Goal: Information Seeking & Learning: Learn about a topic

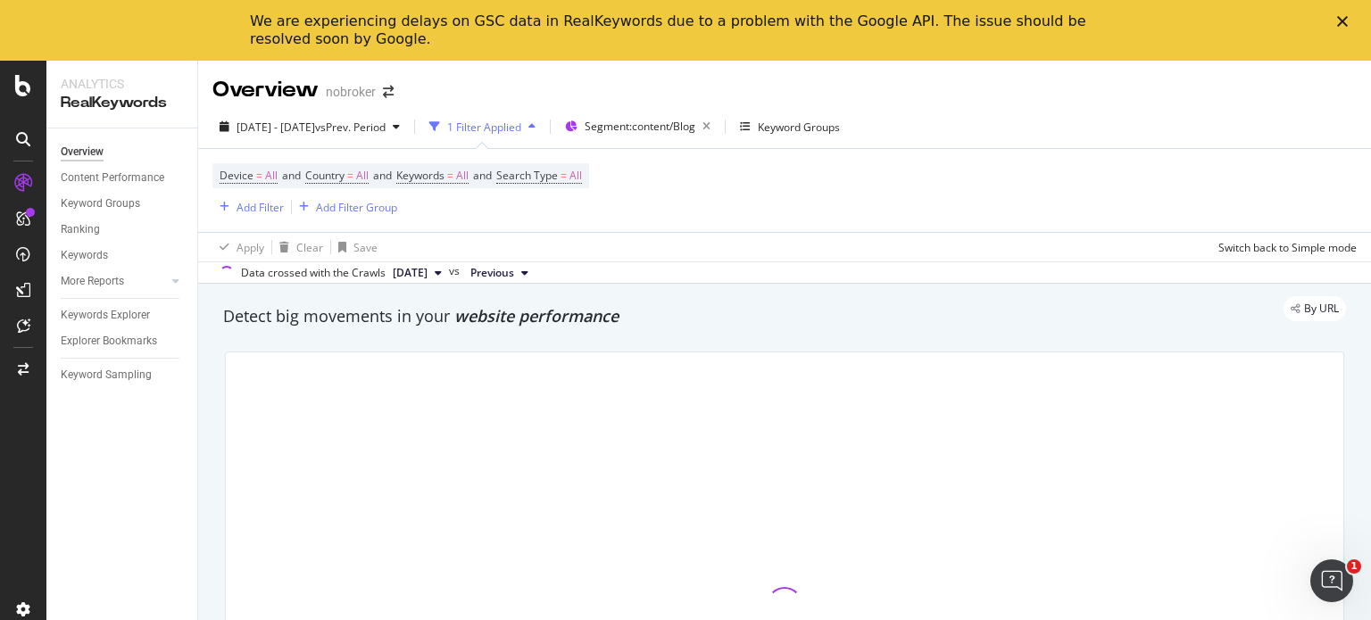
click at [1338, 20] on icon "Close" at bounding box center [1342, 21] width 11 height 11
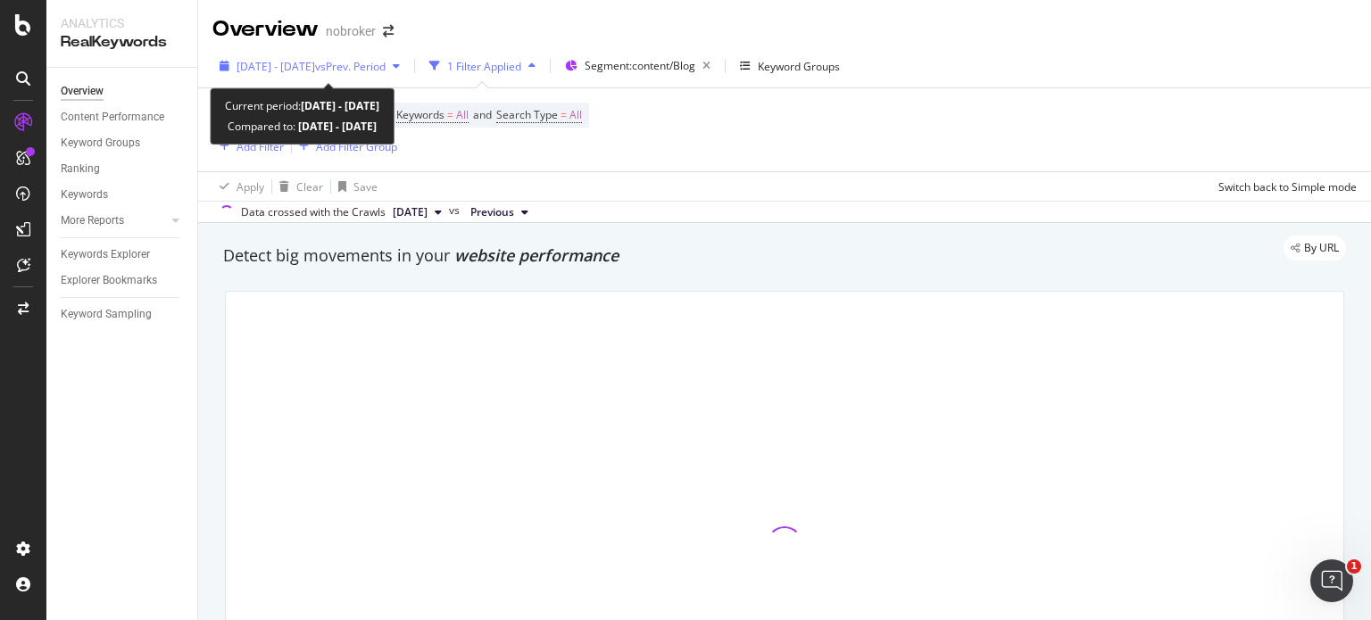
click at [385, 66] on span "vs Prev. Period" at bounding box center [350, 66] width 70 height 15
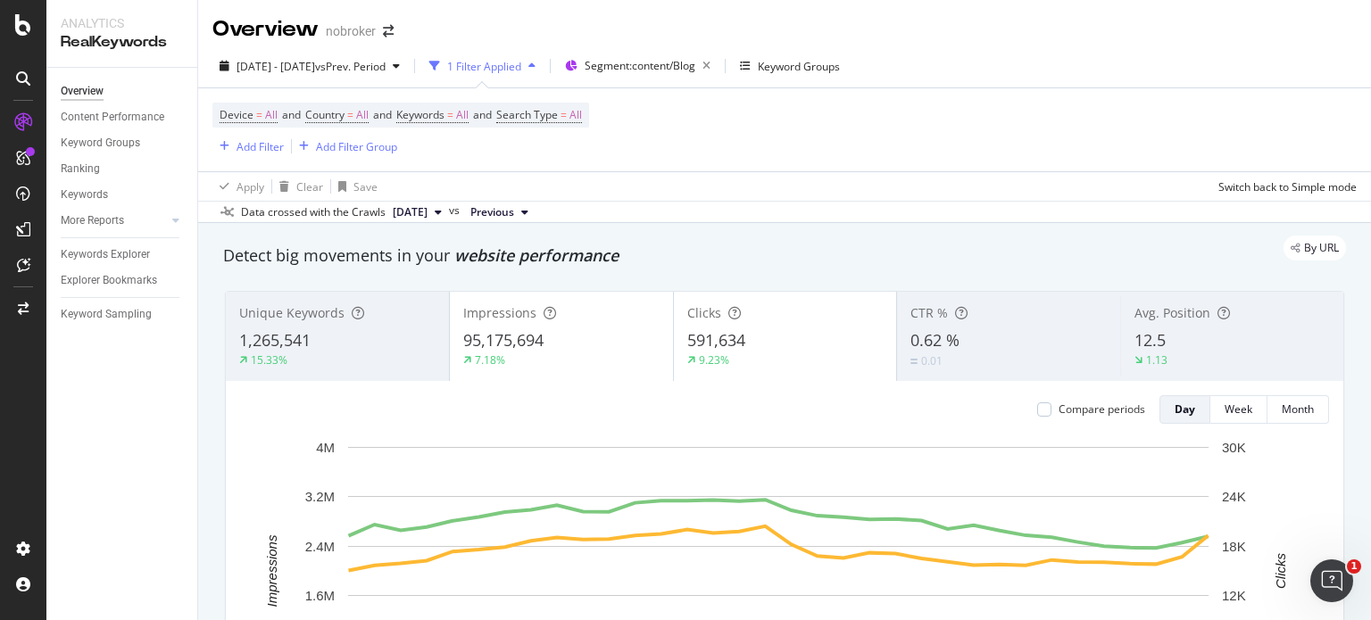
click at [788, 210] on div "Data crossed with the Crawls [DATE] vs Previous" at bounding box center [784, 211] width 1173 height 21
click at [250, 145] on div "Add Filter" at bounding box center [259, 146] width 47 height 15
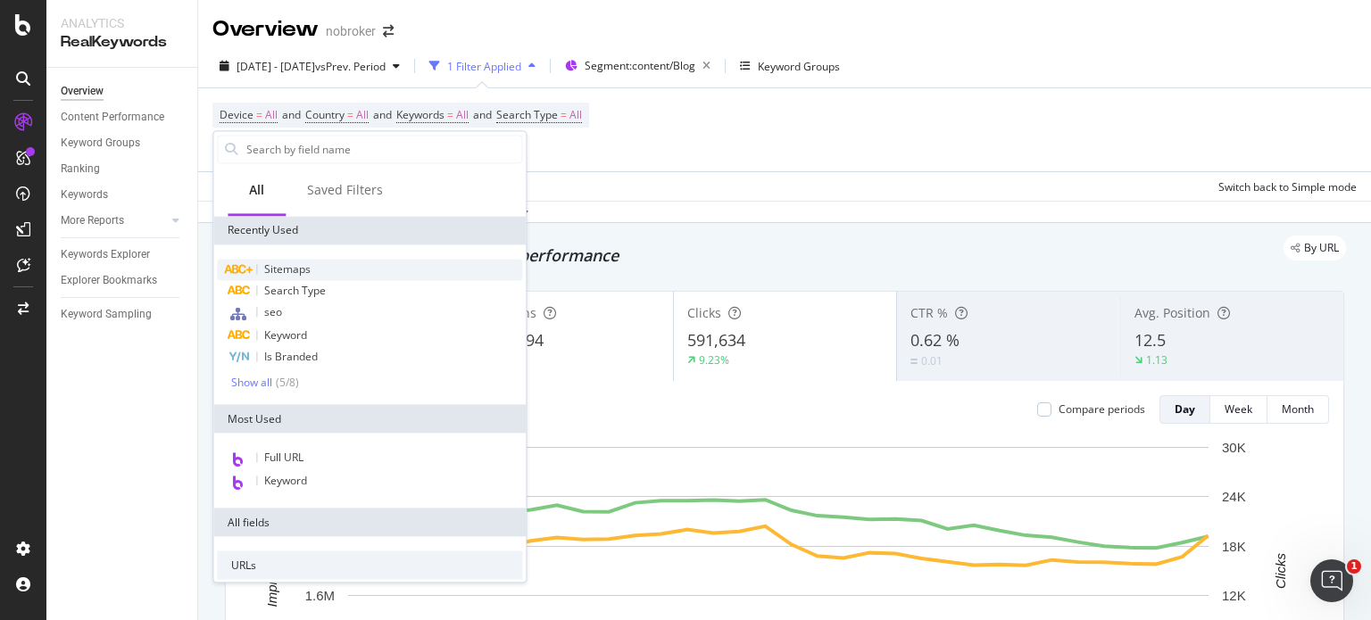
click at [289, 273] on span "Sitemaps" at bounding box center [287, 268] width 46 height 15
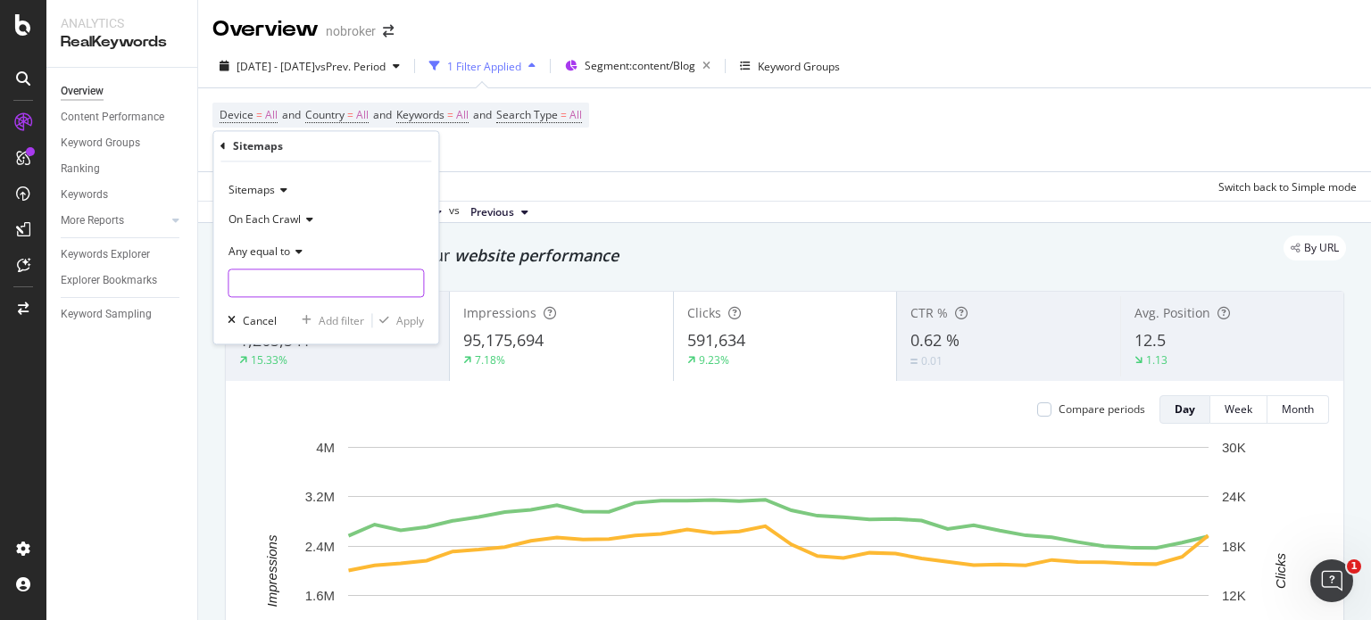
click at [280, 270] on input "text" at bounding box center [325, 283] width 195 height 29
paste input "[URL][DOMAIN_NAME]"
type input "[URL][DOMAIN_NAME]"
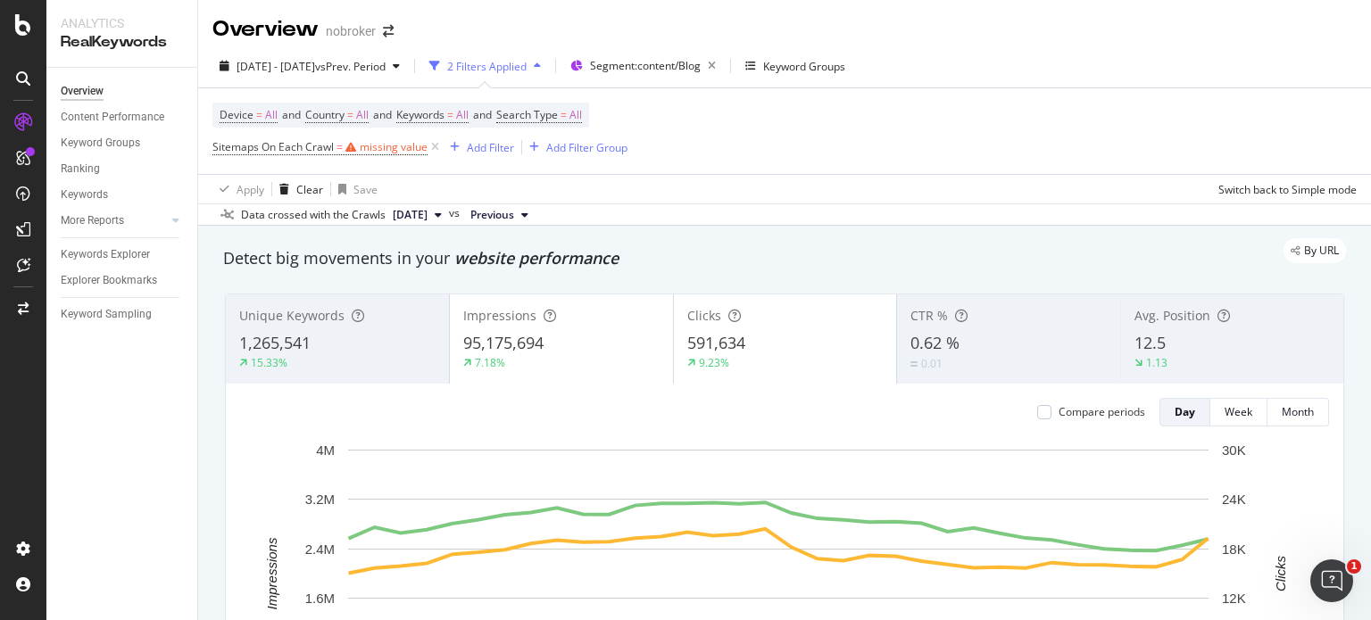
click at [587, 171] on div "Device = All and Country = All and Keywords = All and Search Type = All Sitemap…" at bounding box center [784, 145] width 1144 height 115
click at [382, 152] on div "missing value" at bounding box center [394, 146] width 68 height 15
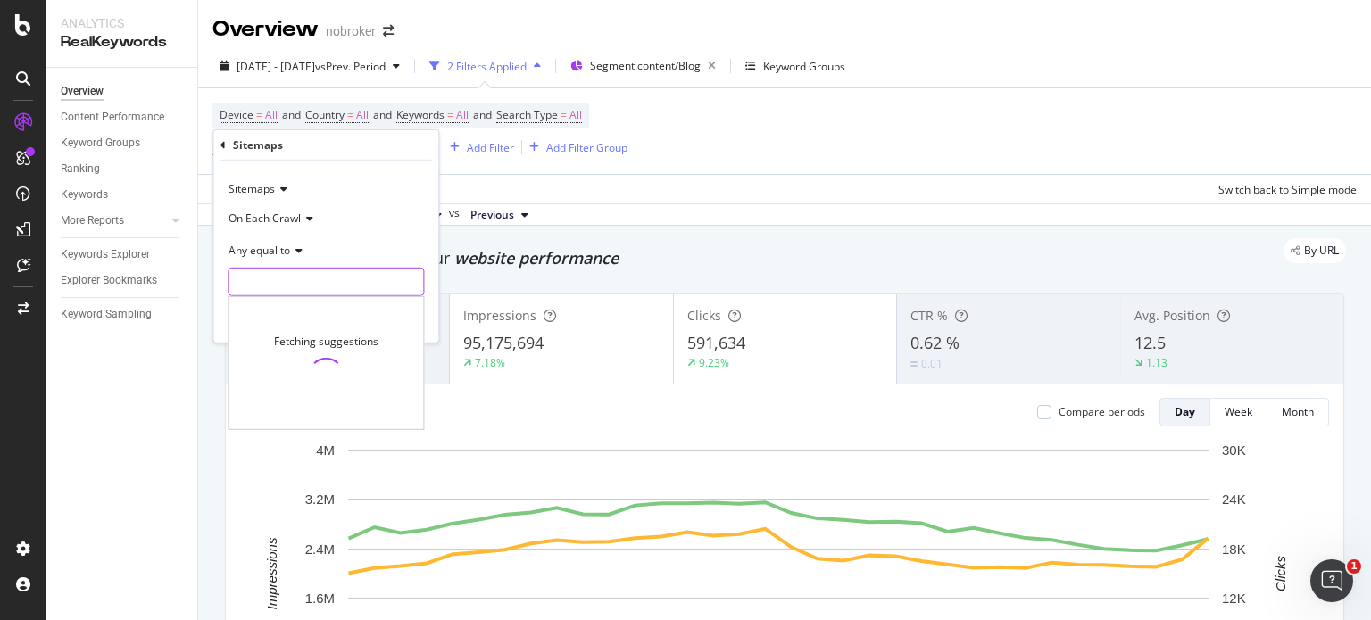
click at [284, 285] on input "text" at bounding box center [325, 282] width 195 height 29
paste input "[URL][DOMAIN_NAME]"
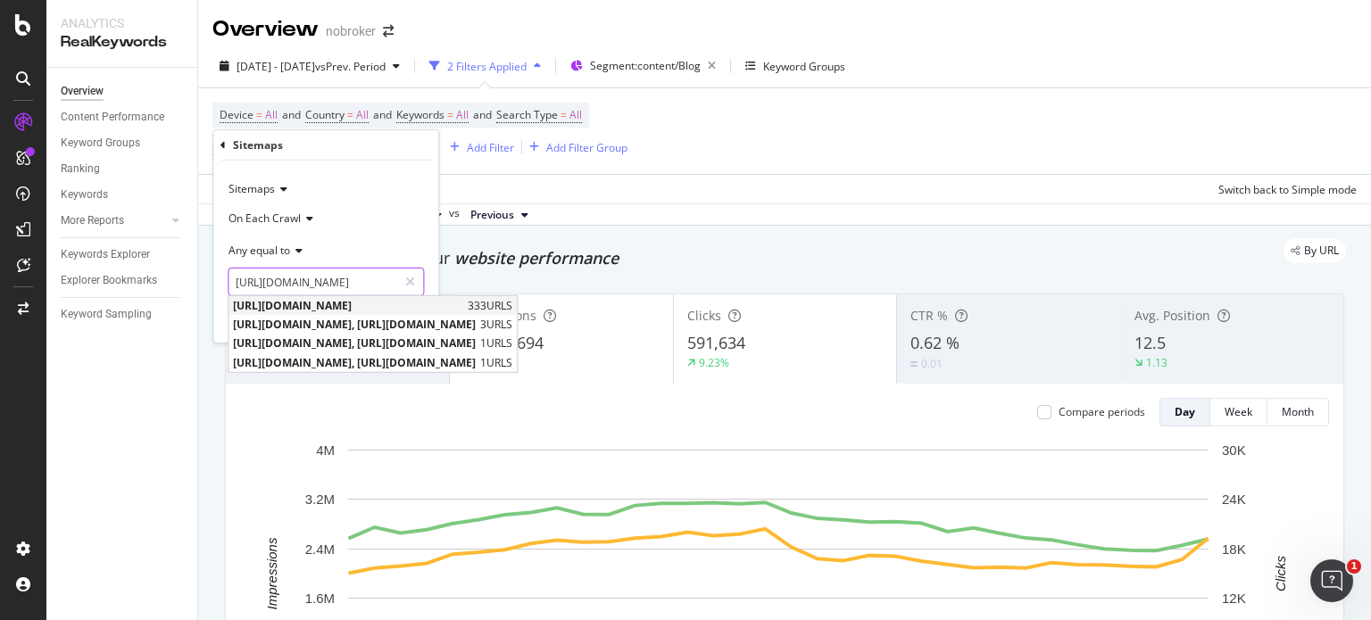
type input "[URL][DOMAIN_NAME]"
click at [371, 311] on span "[URL][DOMAIN_NAME]" at bounding box center [348, 305] width 230 height 15
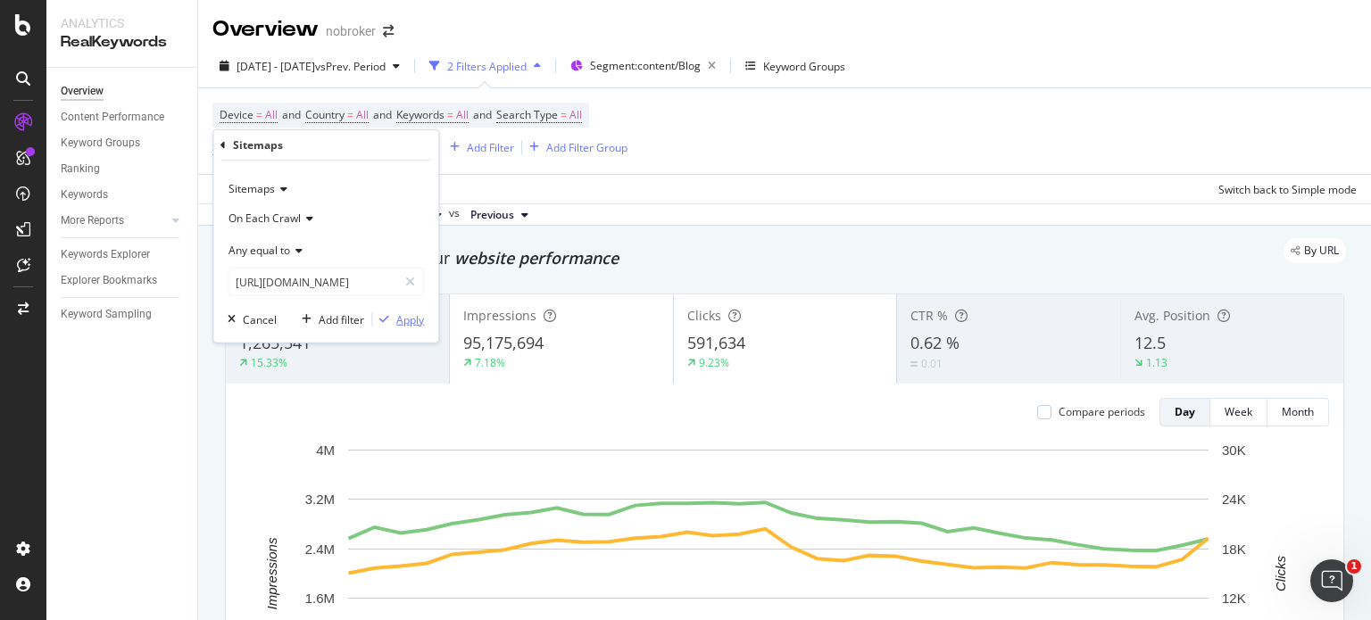
click at [410, 313] on div "Apply" at bounding box center [410, 318] width 28 height 15
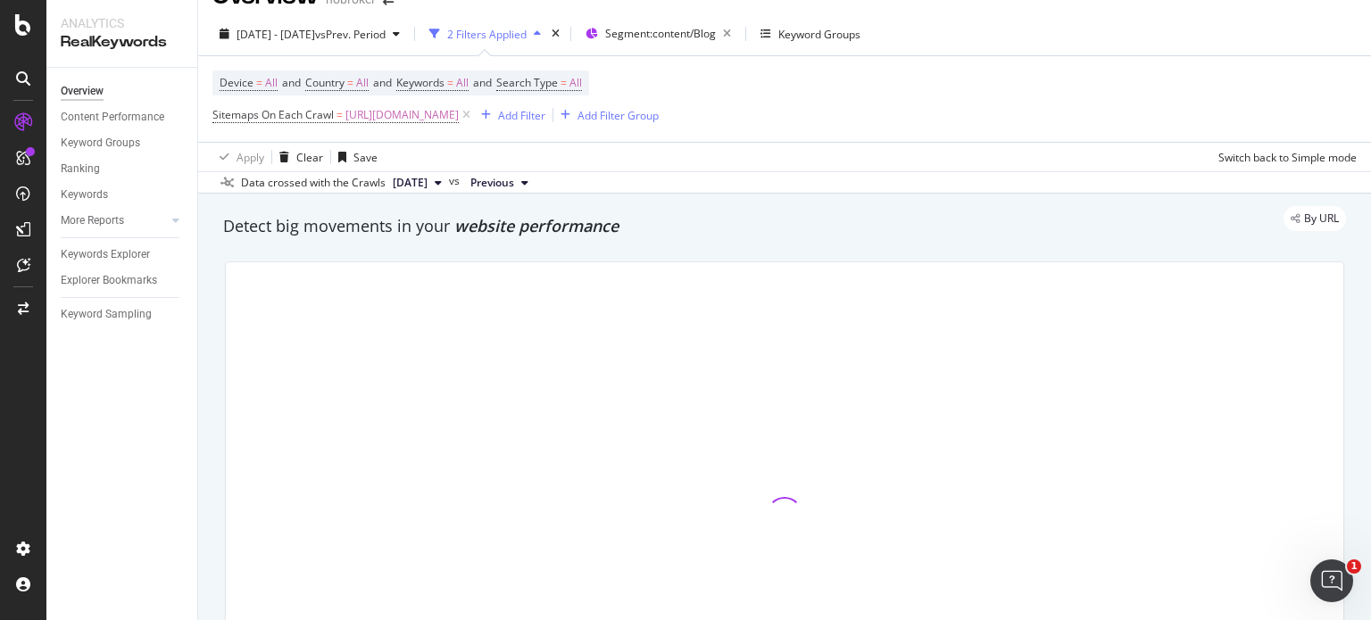
scroll to position [32, 0]
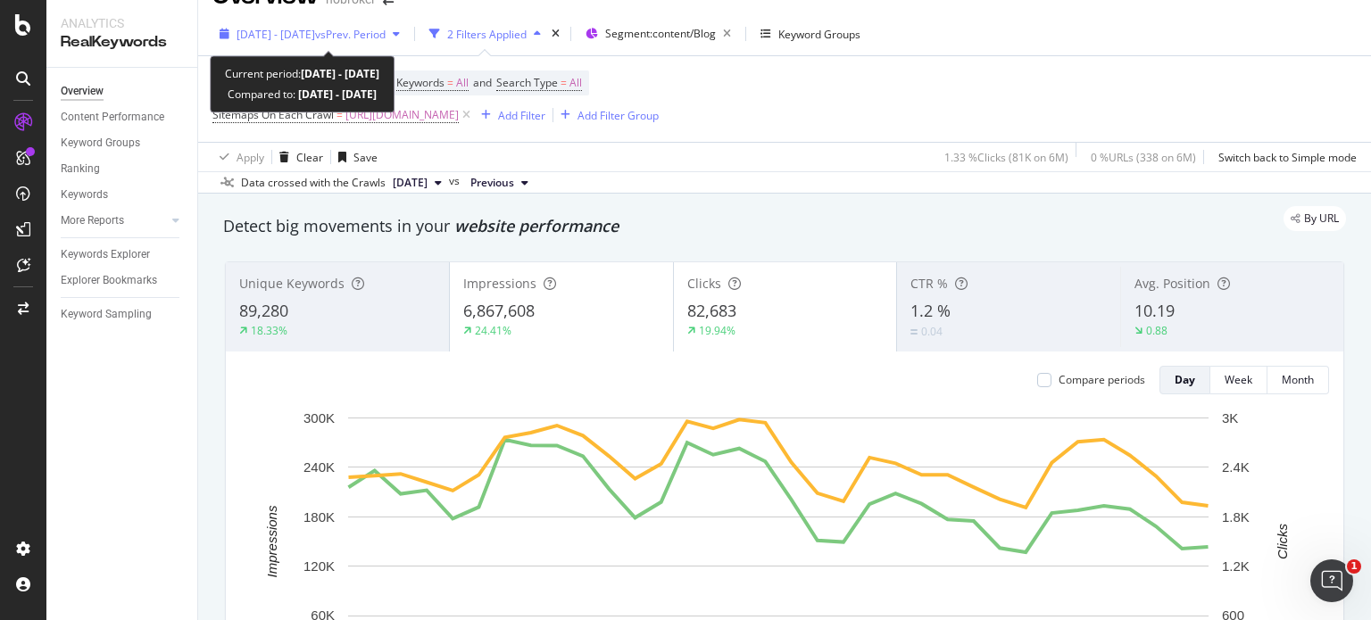
click at [387, 20] on button "[DATE] - [DATE] vs Prev. Period" at bounding box center [309, 34] width 195 height 29
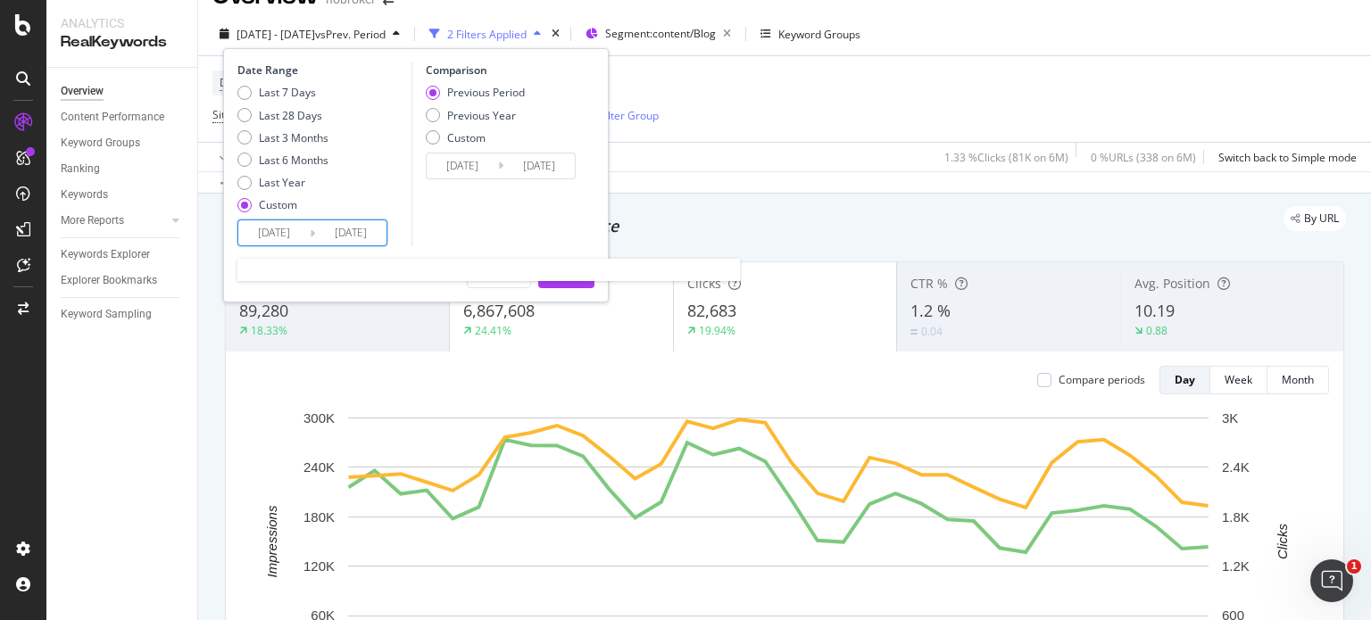
click at [282, 233] on input "[DATE]" at bounding box center [273, 232] width 71 height 25
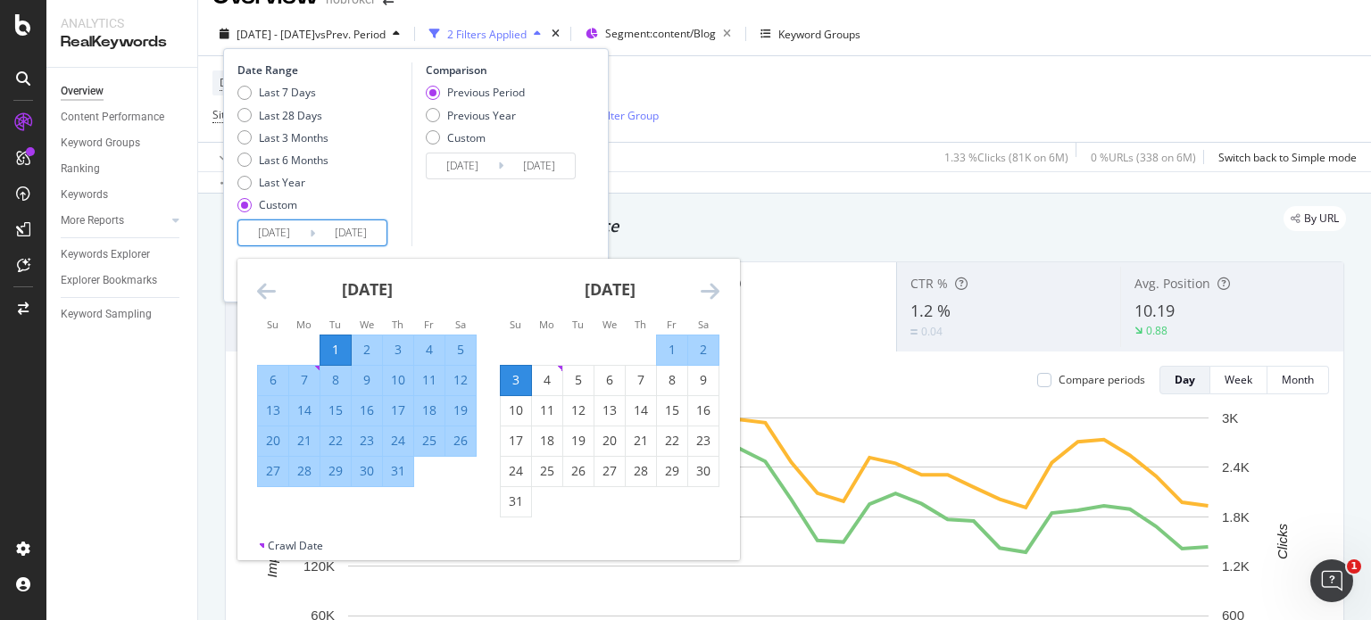
click at [700, 287] on div "[DATE]" at bounding box center [610, 297] width 220 height 76
click at [709, 287] on icon "Move forward to switch to the next month." at bounding box center [709, 290] width 19 height 21
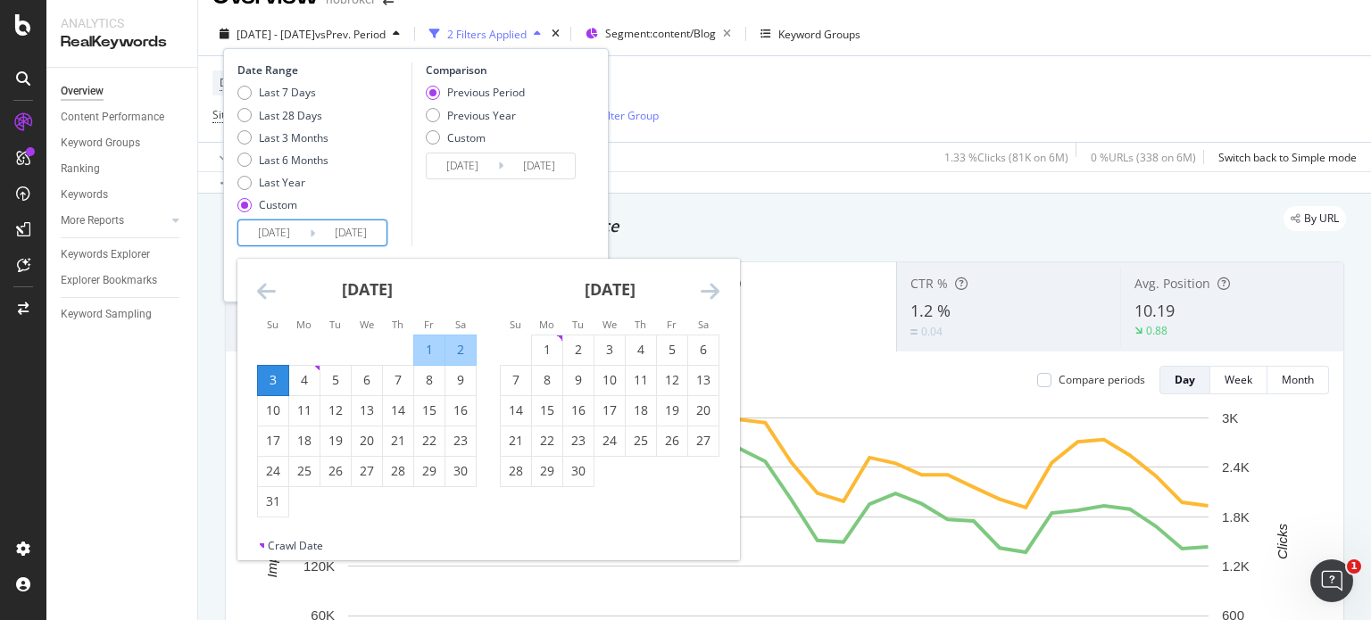
click at [709, 287] on icon "Move forward to switch to the next month." at bounding box center [709, 290] width 19 height 21
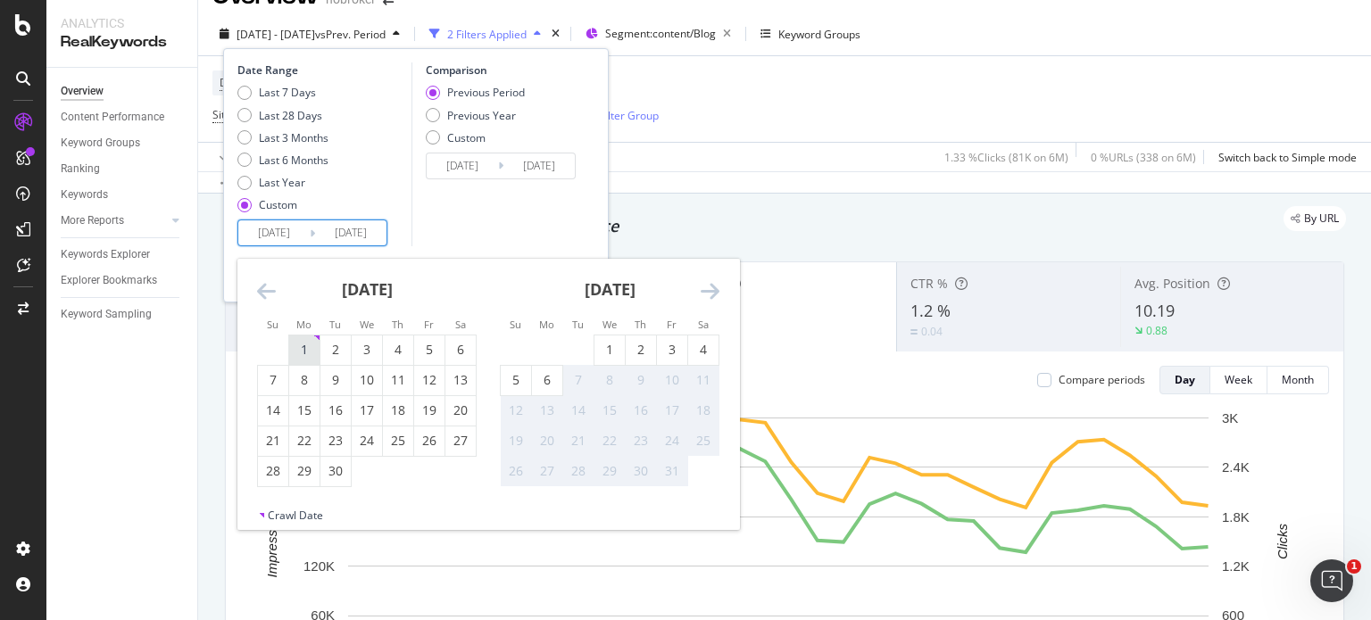
click at [306, 348] on div "1" at bounding box center [304, 350] width 30 height 18
type input "[DATE]"
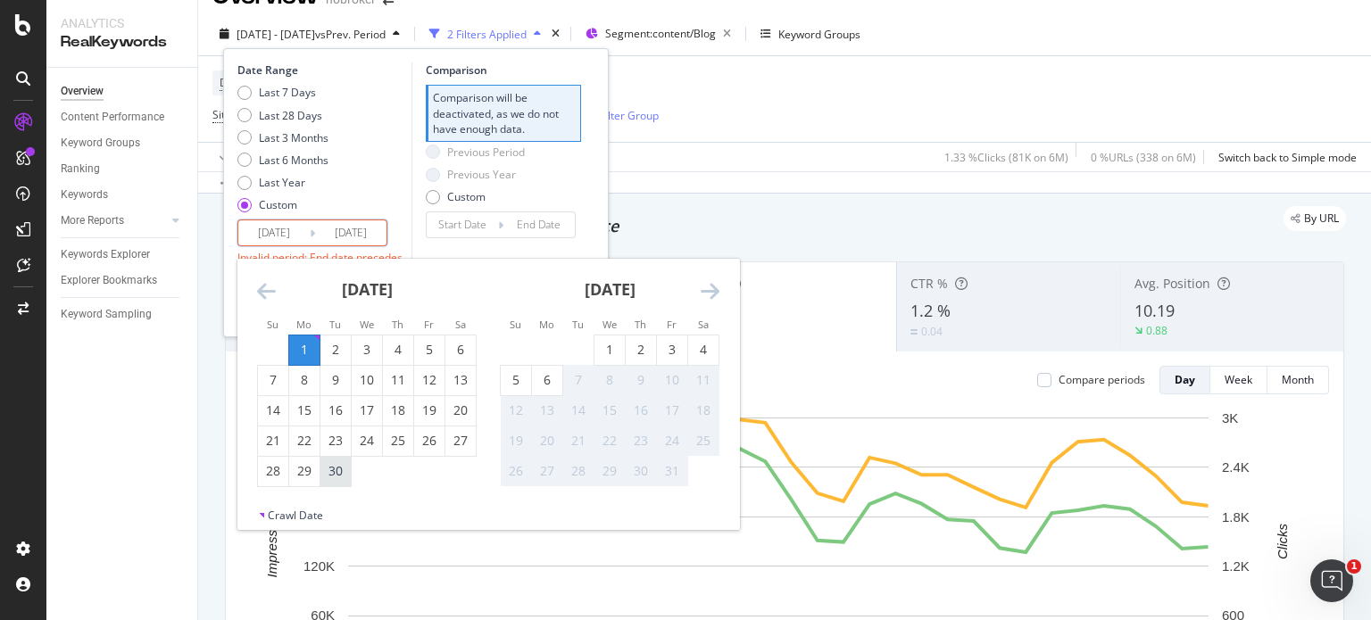
click at [332, 457] on div "30" at bounding box center [335, 471] width 30 height 29
type input "[DATE]"
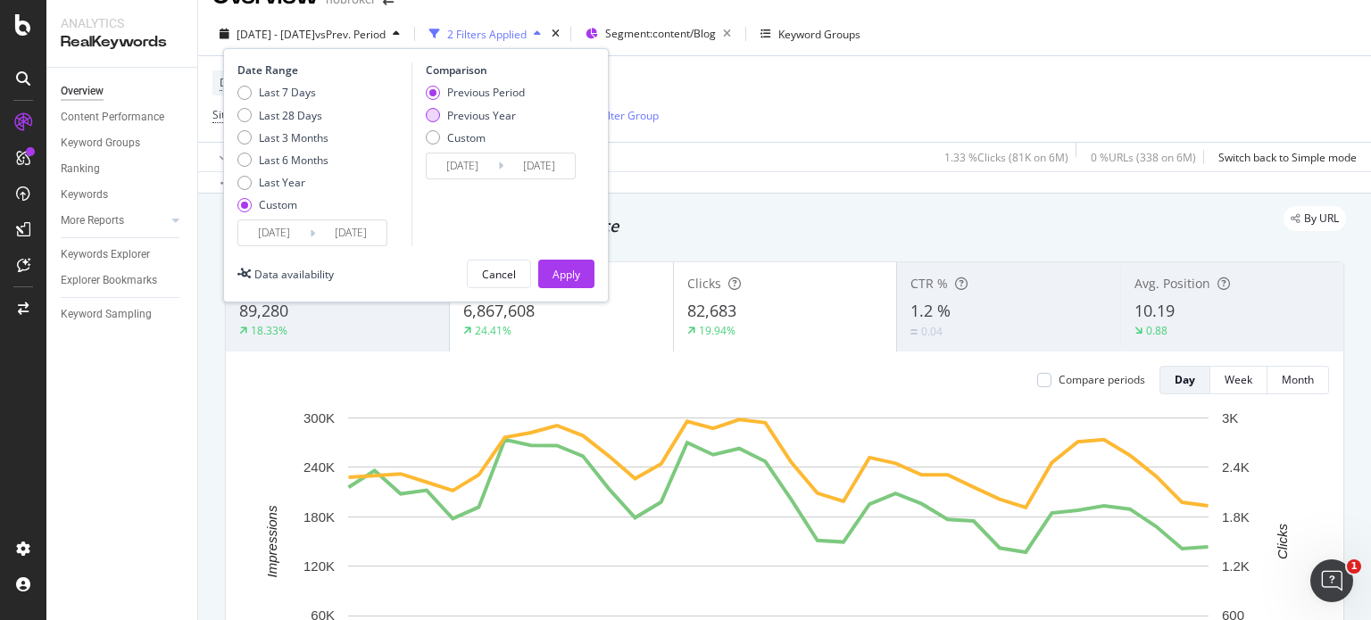
click at [433, 116] on div "Previous Year" at bounding box center [433, 115] width 14 height 14
type input "[DATE]"
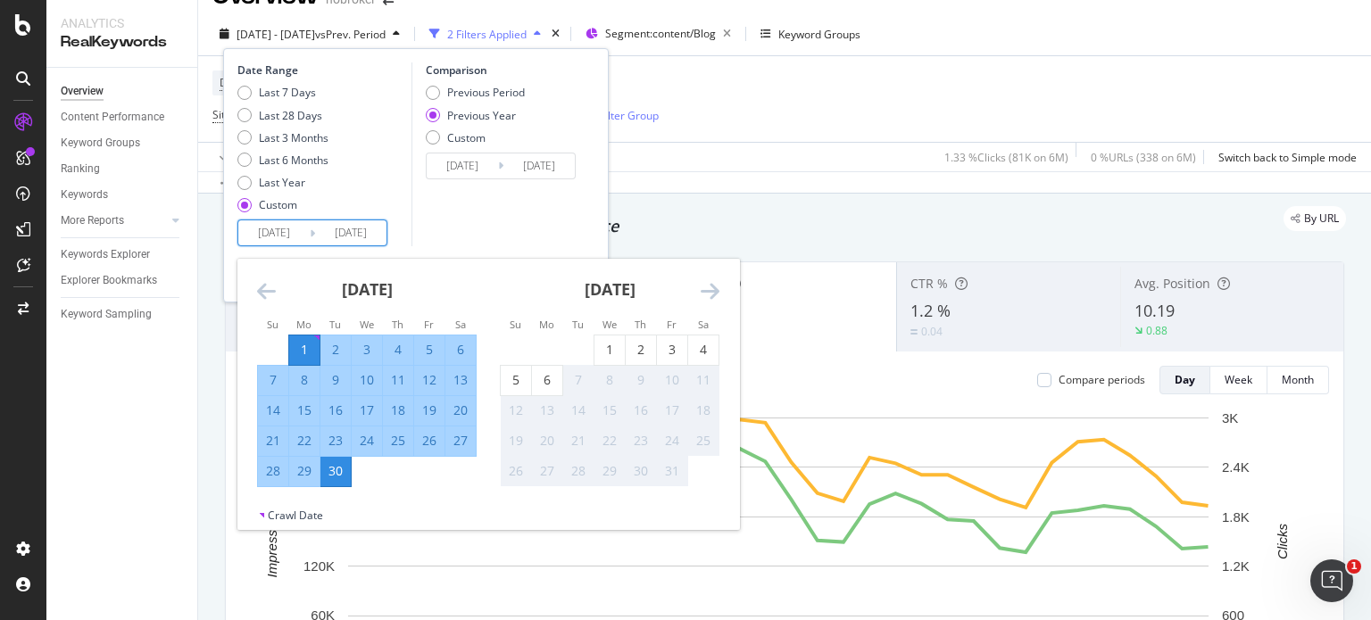
click at [281, 238] on input "[DATE]" at bounding box center [273, 232] width 71 height 25
click at [477, 193] on div "Comparison Previous Period Previous Year Custom [DATE] Navigate forward to inte…" at bounding box center [496, 154] width 170 height 184
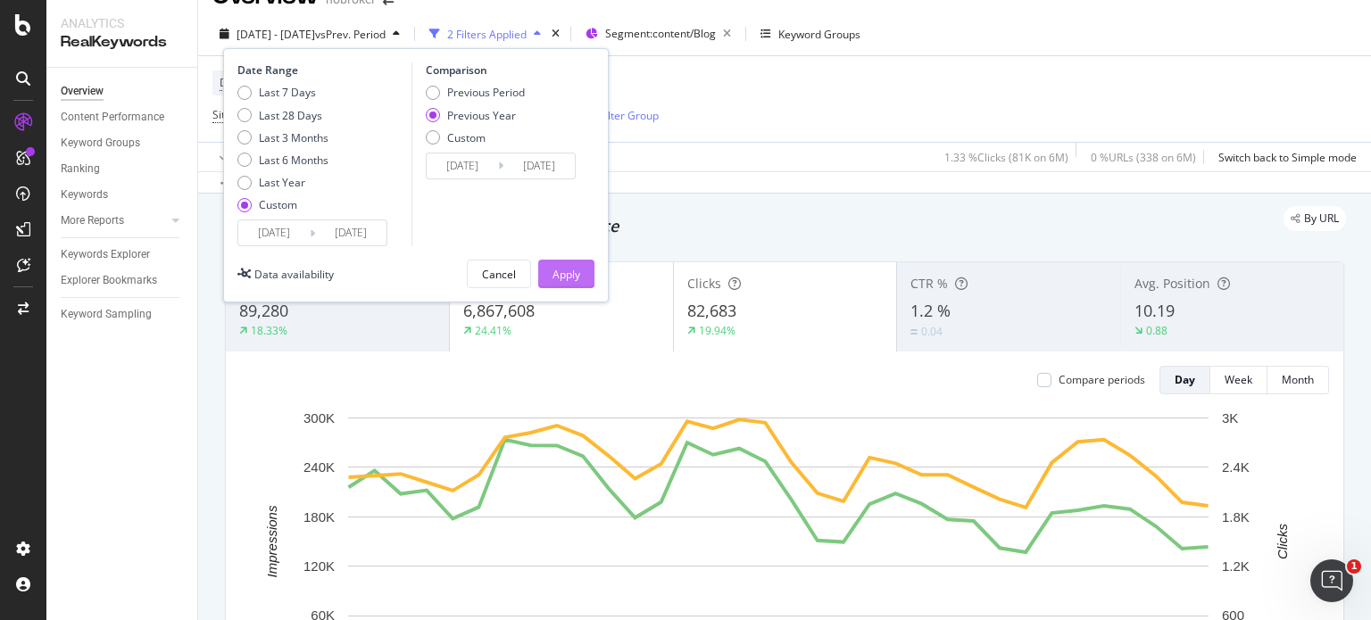
click at [558, 267] on div "Apply" at bounding box center [566, 274] width 28 height 15
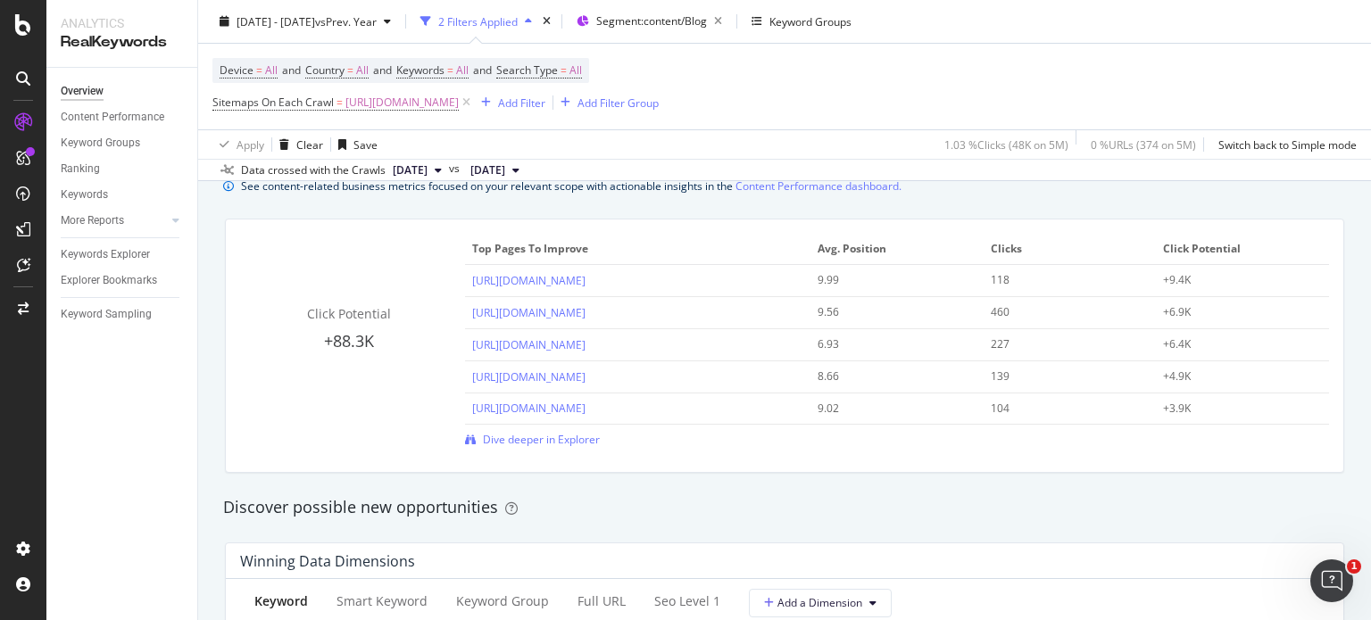
scroll to position [1248, 0]
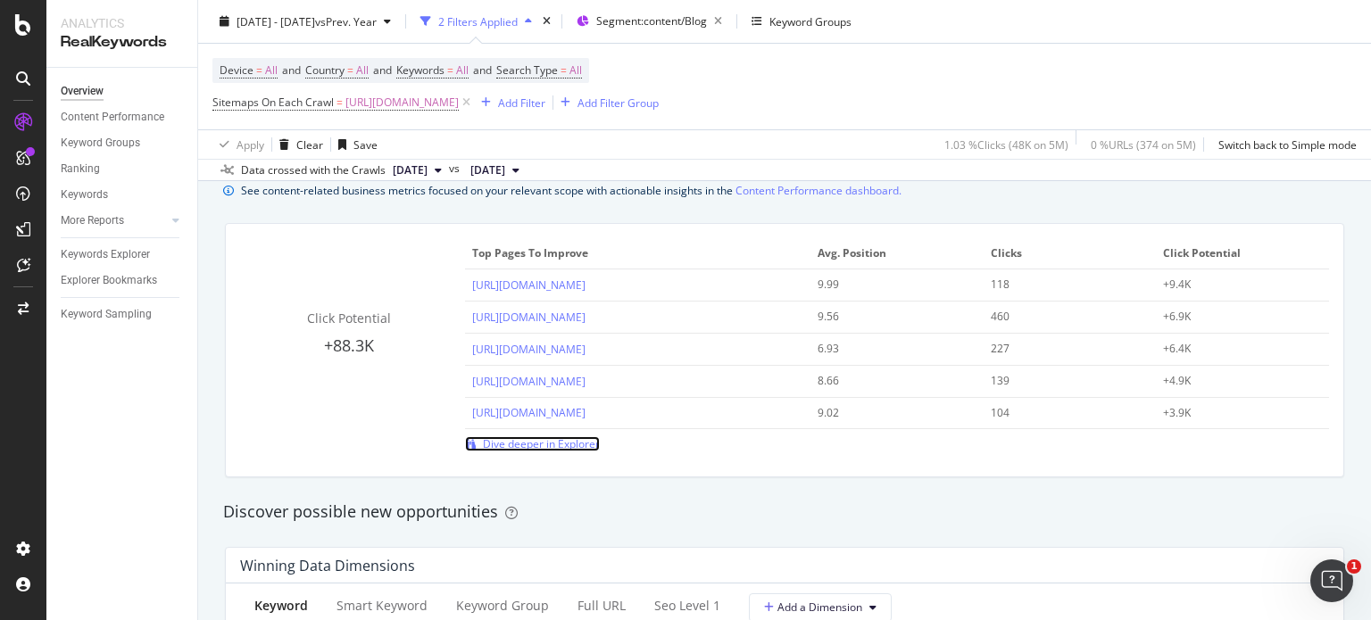
click at [539, 447] on span "Dive deeper in Explorer" at bounding box center [541, 443] width 117 height 15
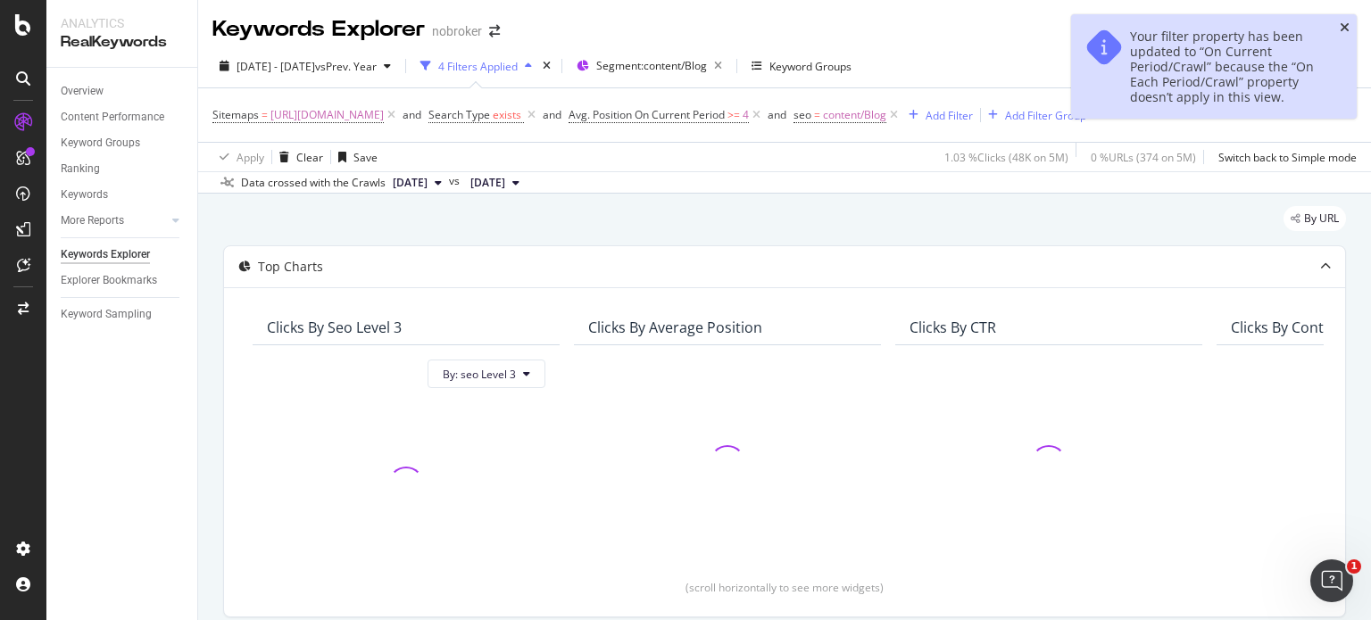
click at [1340, 25] on icon "close toast" at bounding box center [1344, 27] width 10 height 12
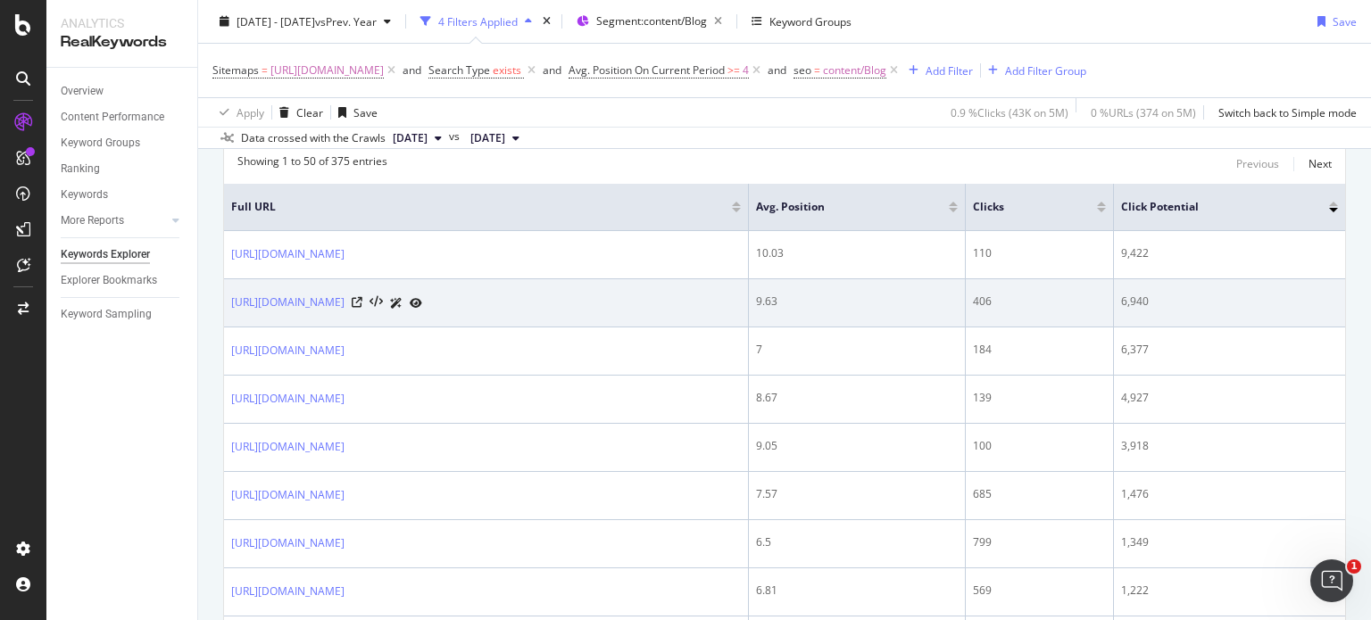
scroll to position [417, 0]
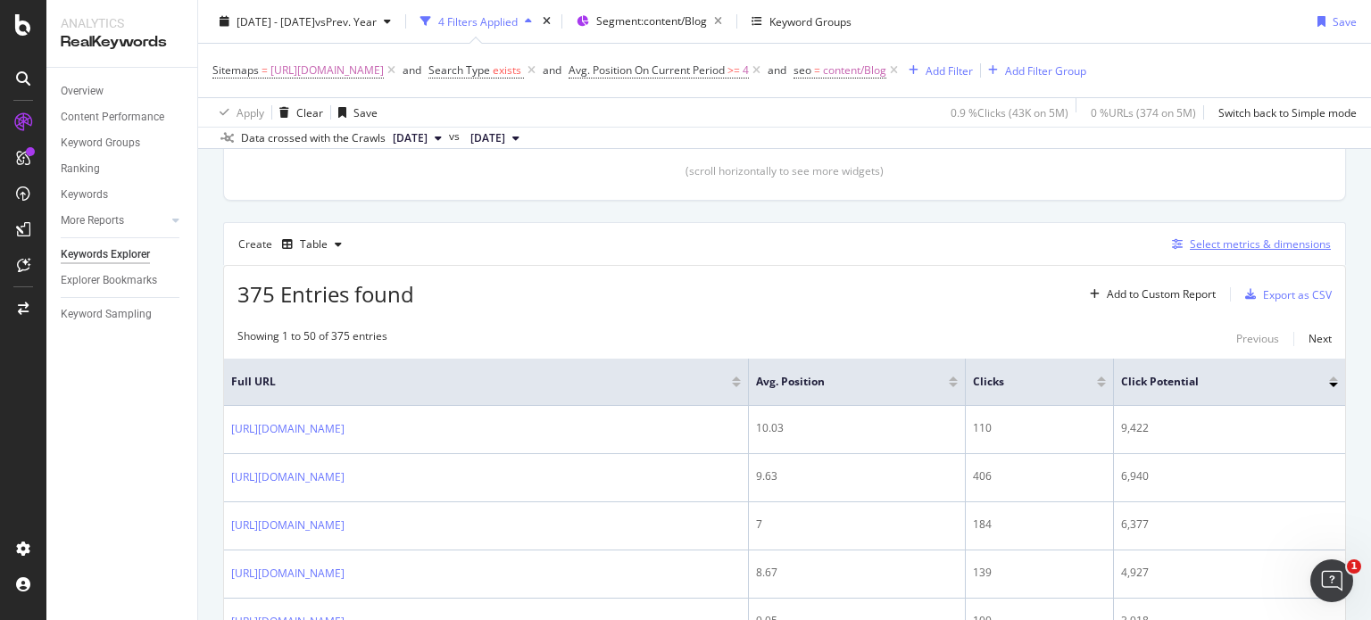
click at [1223, 252] on div "Select metrics & dimensions" at bounding box center [1259, 243] width 141 height 15
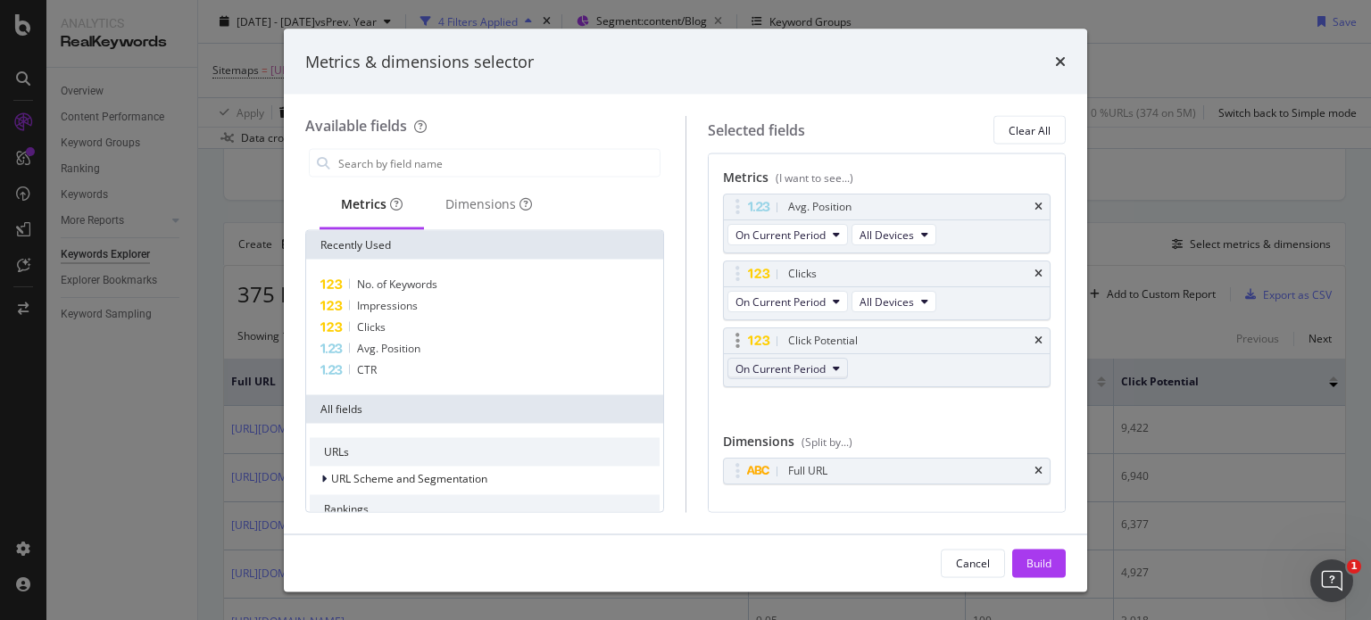
click at [828, 365] on button "On Current Period" at bounding box center [787, 368] width 120 height 21
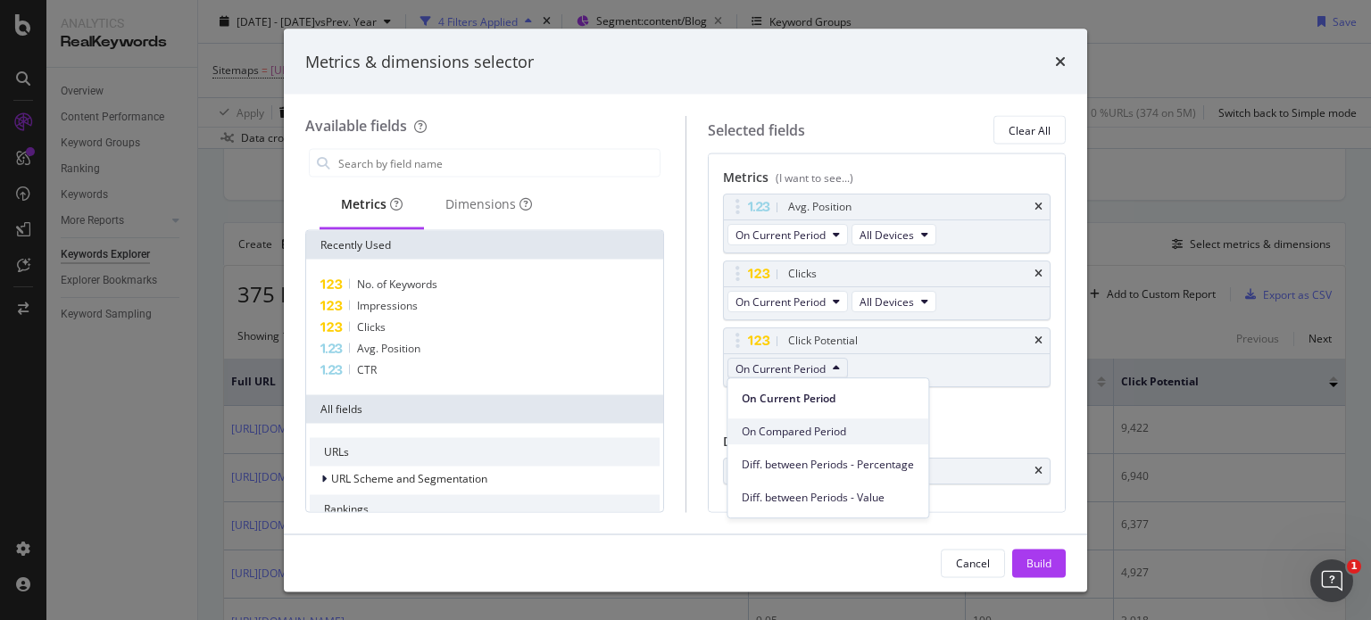
click at [810, 428] on span "On Compared Period" at bounding box center [828, 432] width 172 height 16
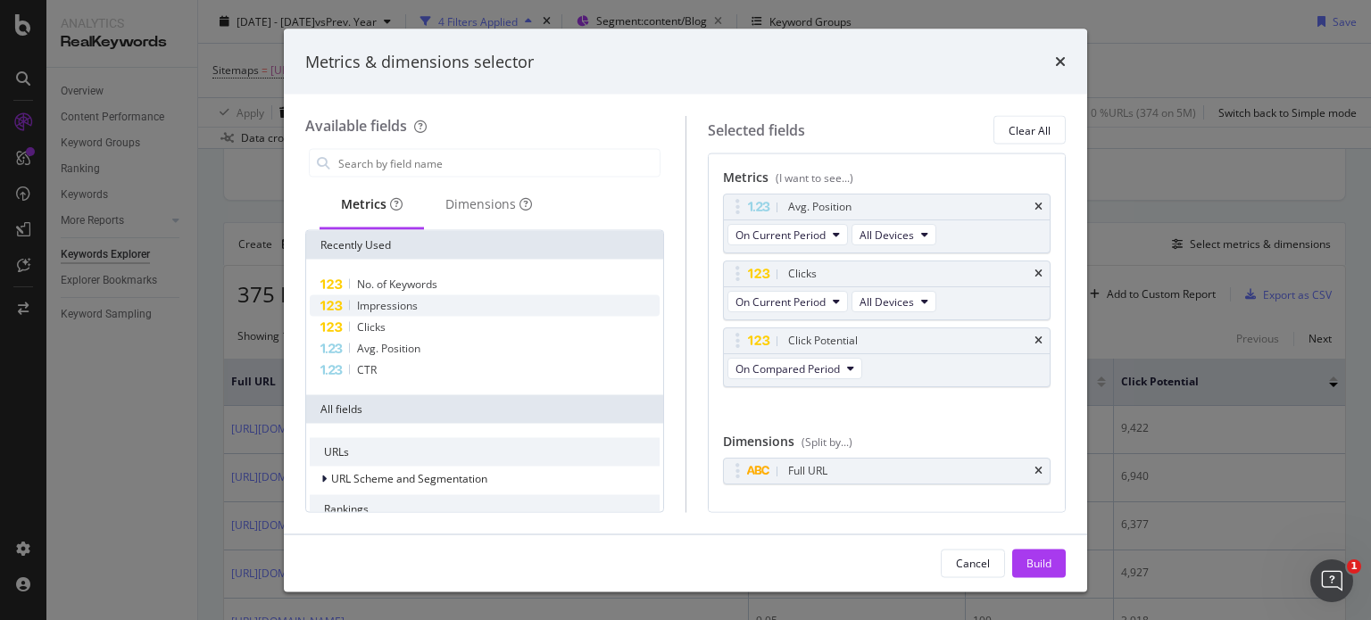
click at [394, 313] on div "Impressions" at bounding box center [485, 305] width 350 height 21
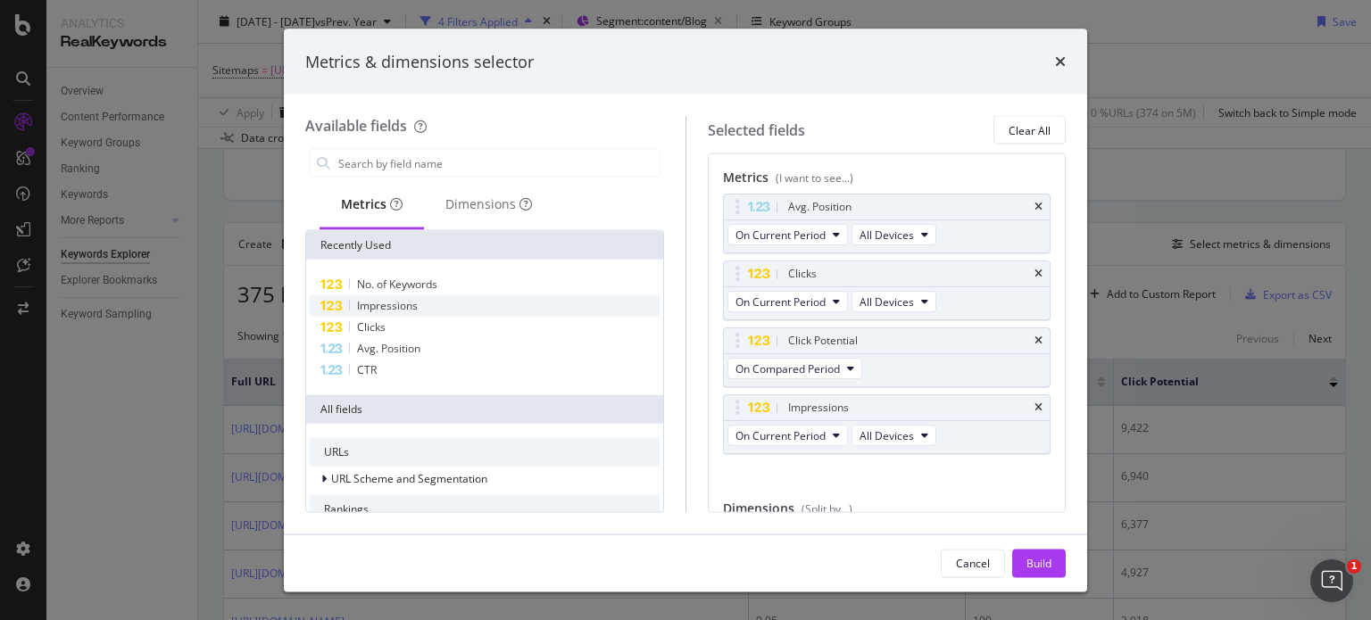
click at [394, 313] on div "Impressions" at bounding box center [485, 305] width 350 height 21
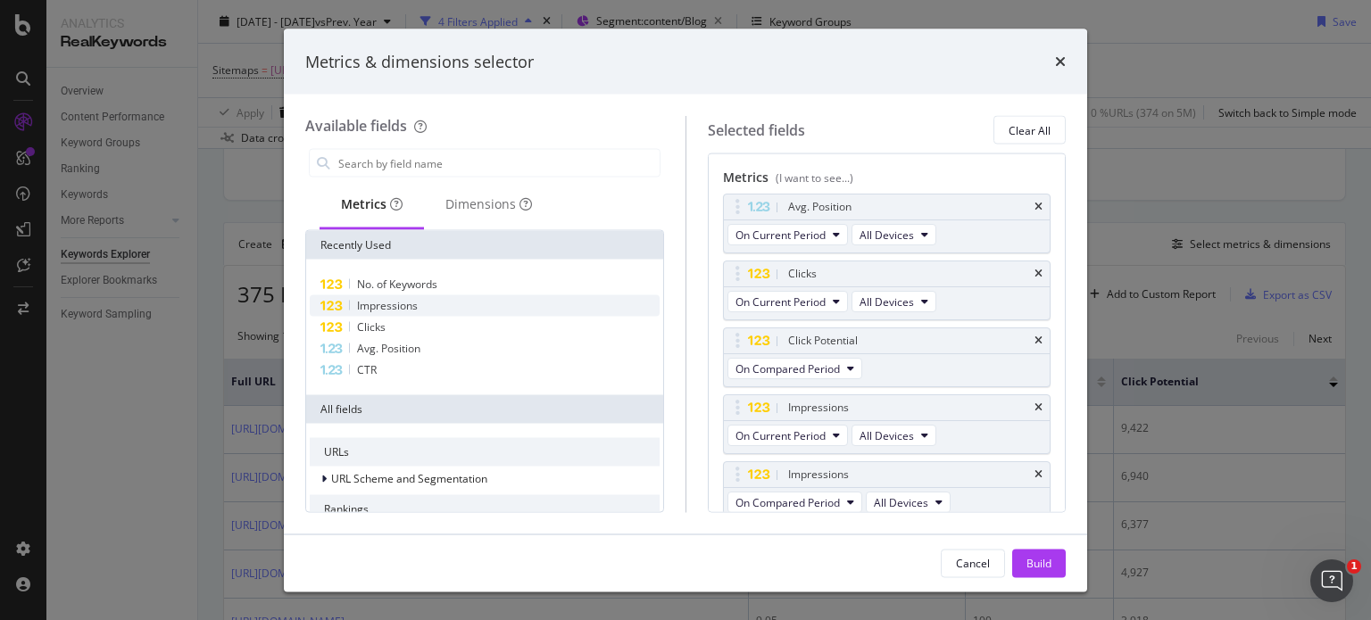
scroll to position [7, 0]
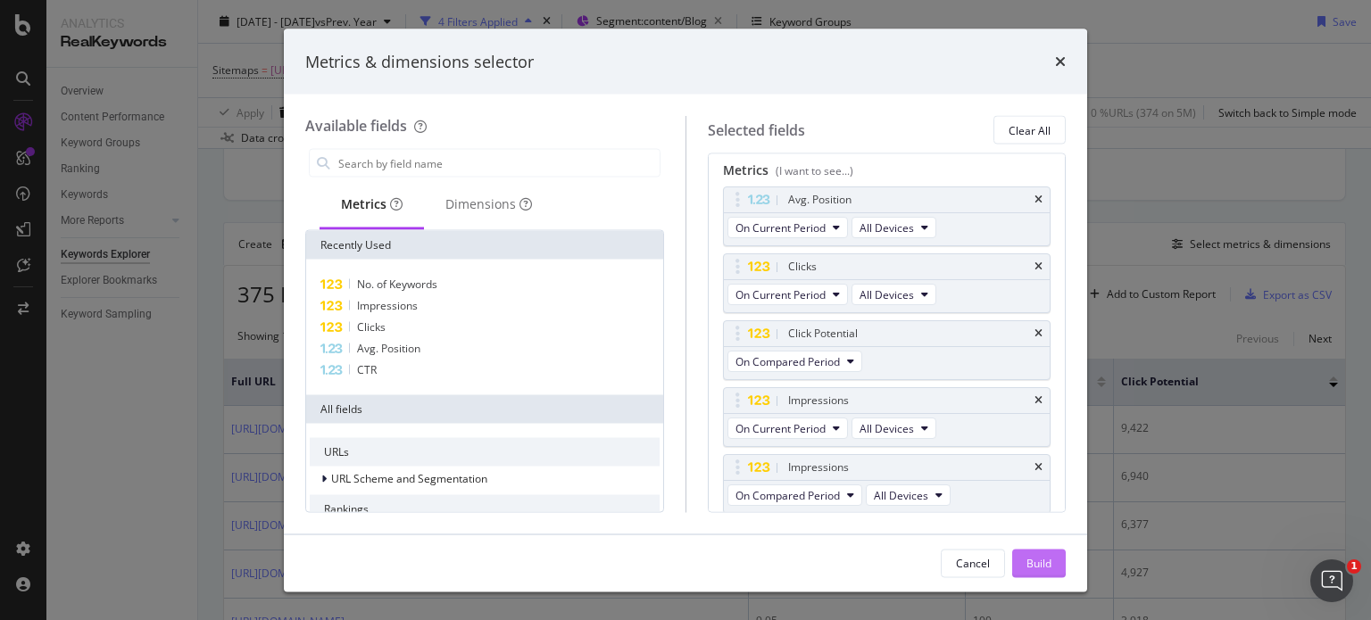
click at [1040, 562] on div "Build" at bounding box center [1038, 562] width 25 height 15
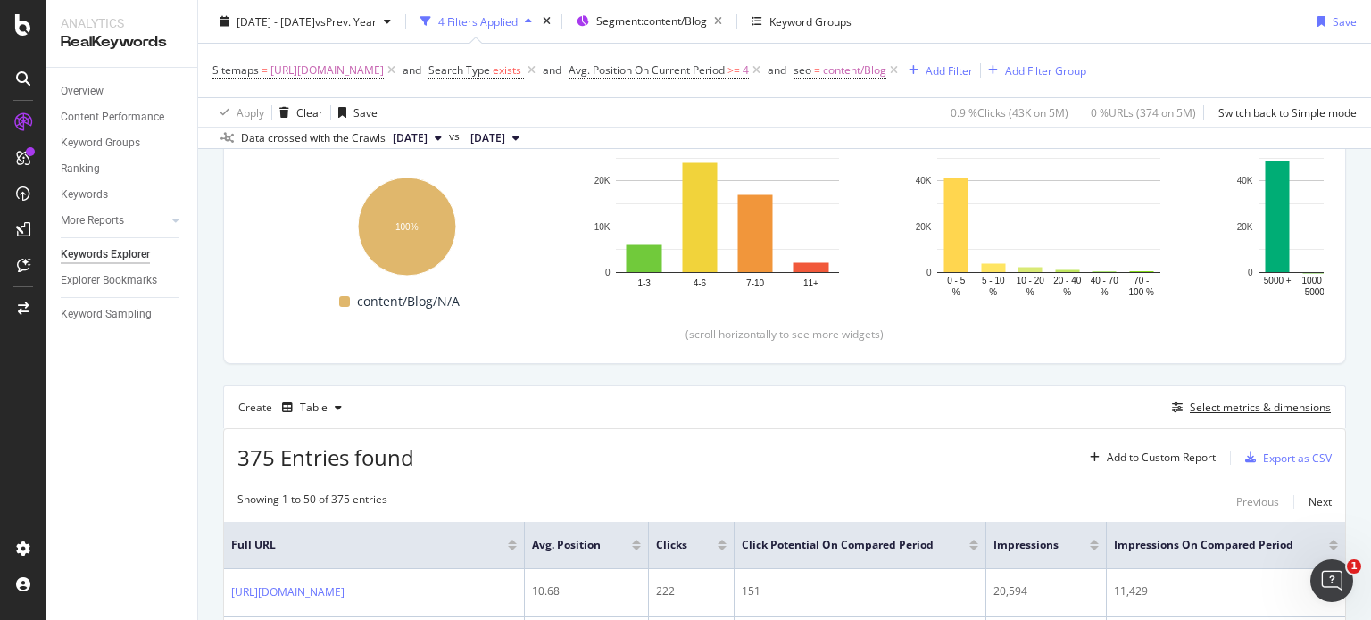
scroll to position [257, 0]
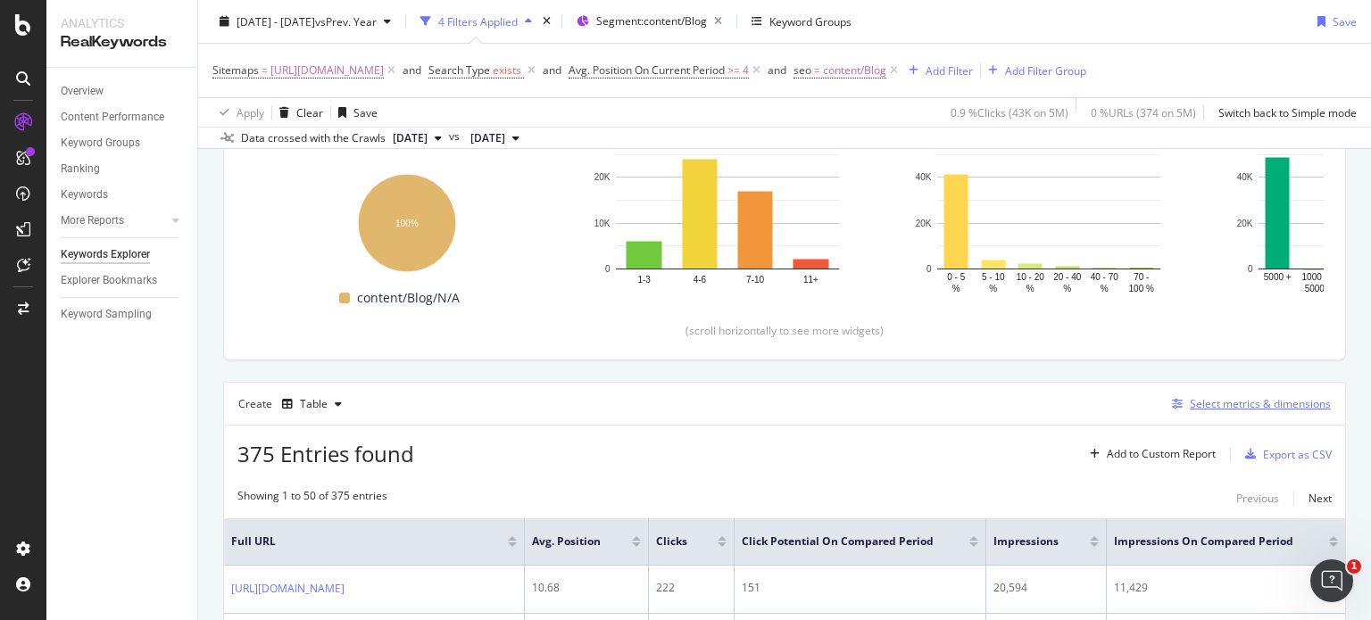
click at [1219, 411] on div "Select metrics & dimensions" at bounding box center [1259, 403] width 141 height 15
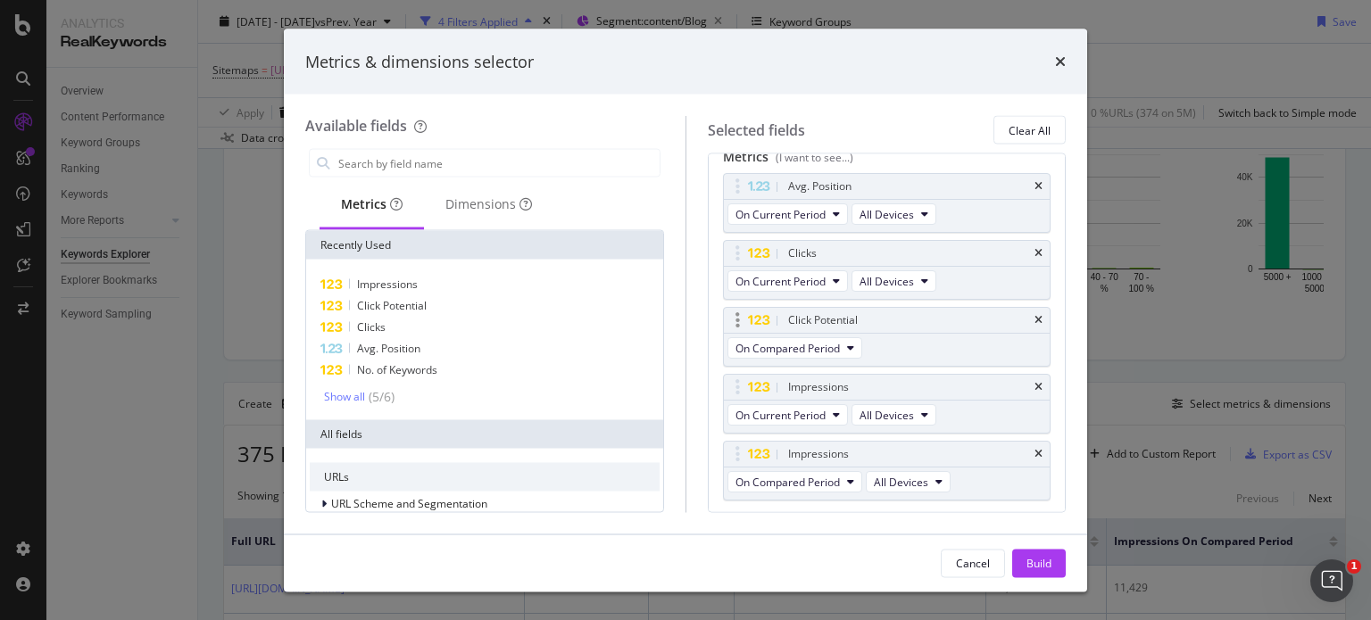
scroll to position [0, 0]
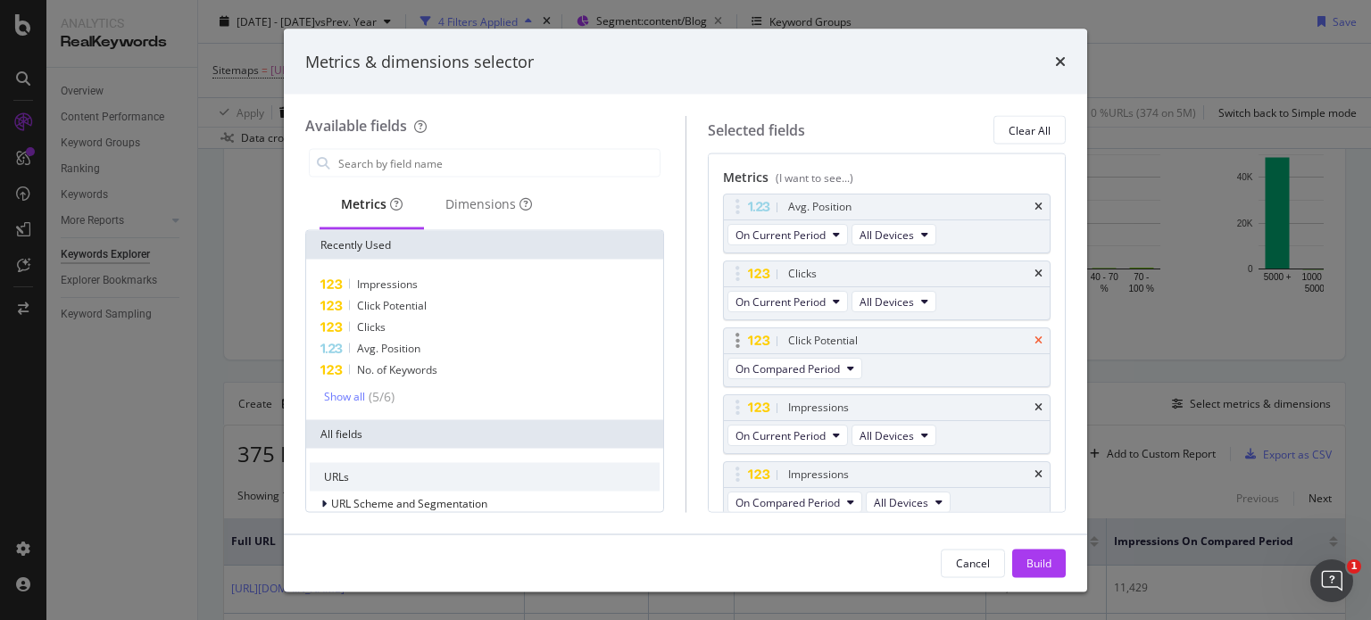
click at [1034, 340] on icon "times" at bounding box center [1038, 341] width 8 height 11
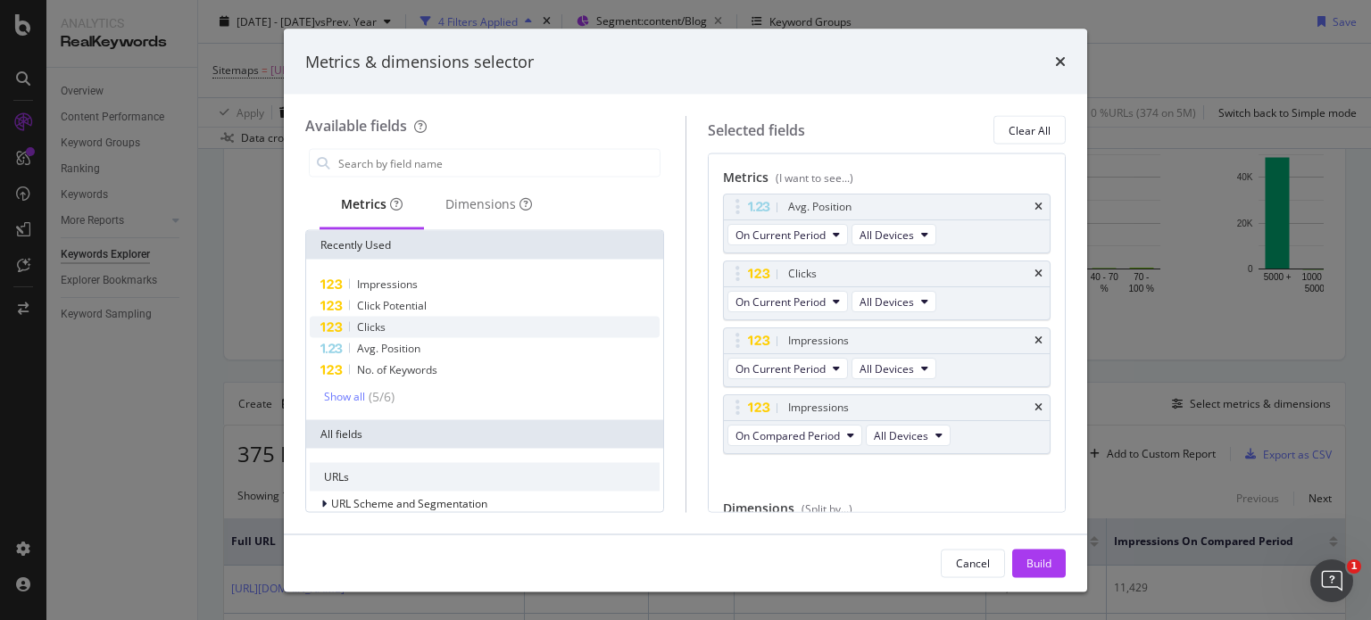
click at [357, 326] on span "Clicks" at bounding box center [371, 326] width 29 height 15
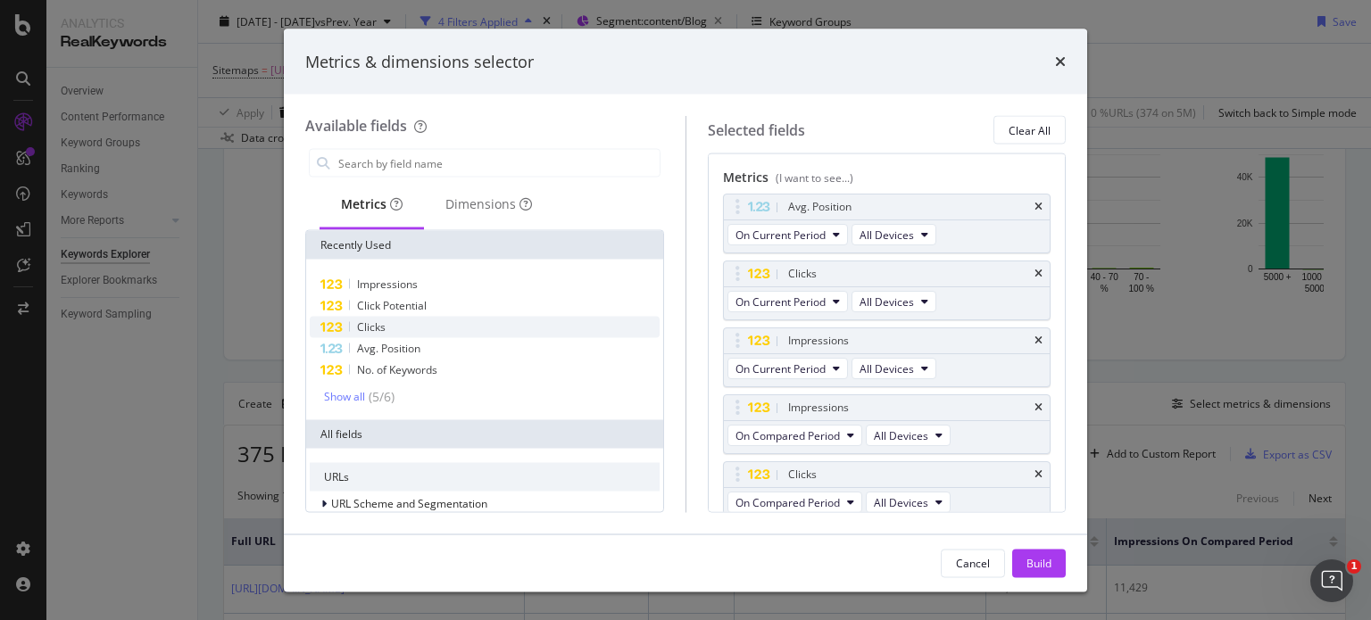
scroll to position [7, 0]
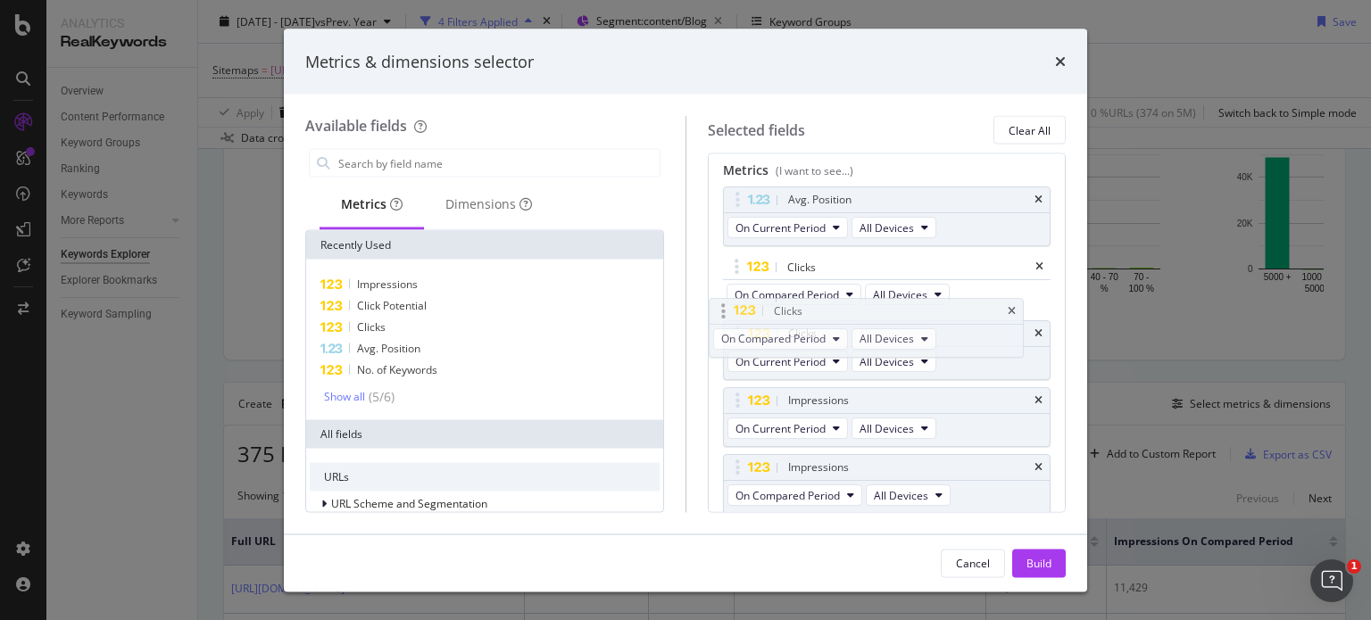
drag, startPoint x: 789, startPoint y: 461, endPoint x: 779, endPoint y: 307, distance: 154.7
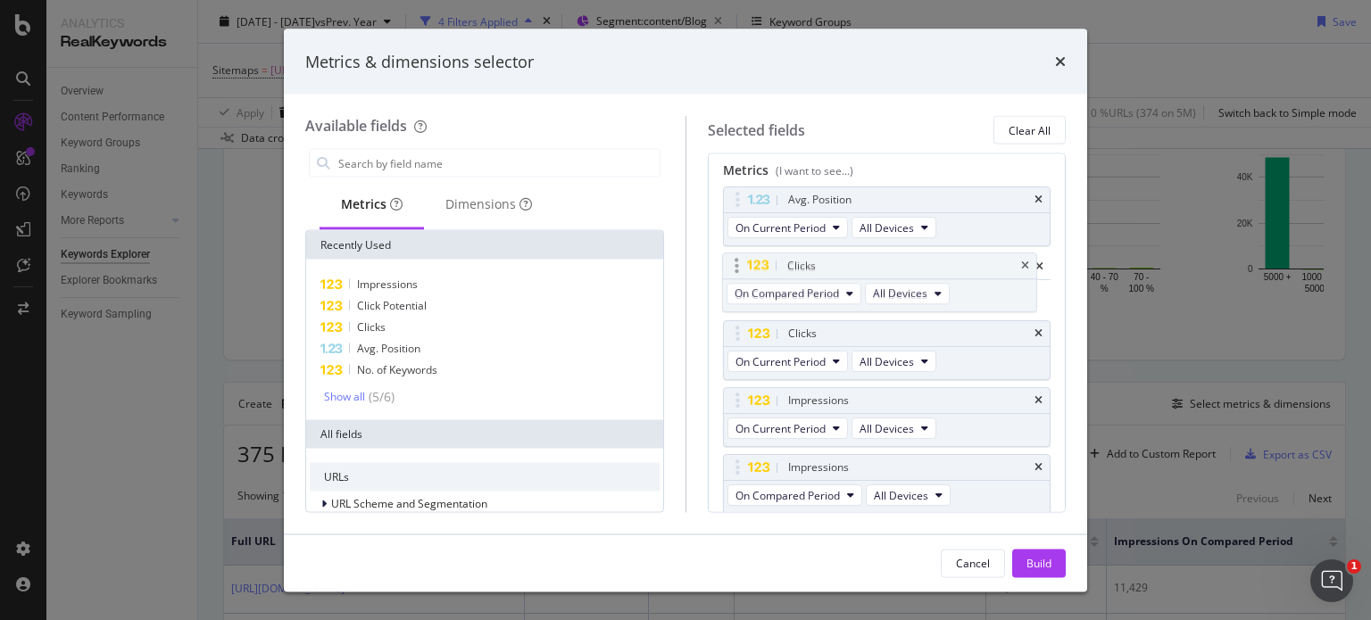
click at [779, 307] on body "Analytics RealKeywords Overview Content Performance Keyword Groups Ranking Keyw…" at bounding box center [685, 310] width 1371 height 620
drag, startPoint x: 785, startPoint y: 262, endPoint x: 799, endPoint y: 335, distance: 73.5
click at [392, 341] on span "Avg. Position" at bounding box center [388, 348] width 63 height 15
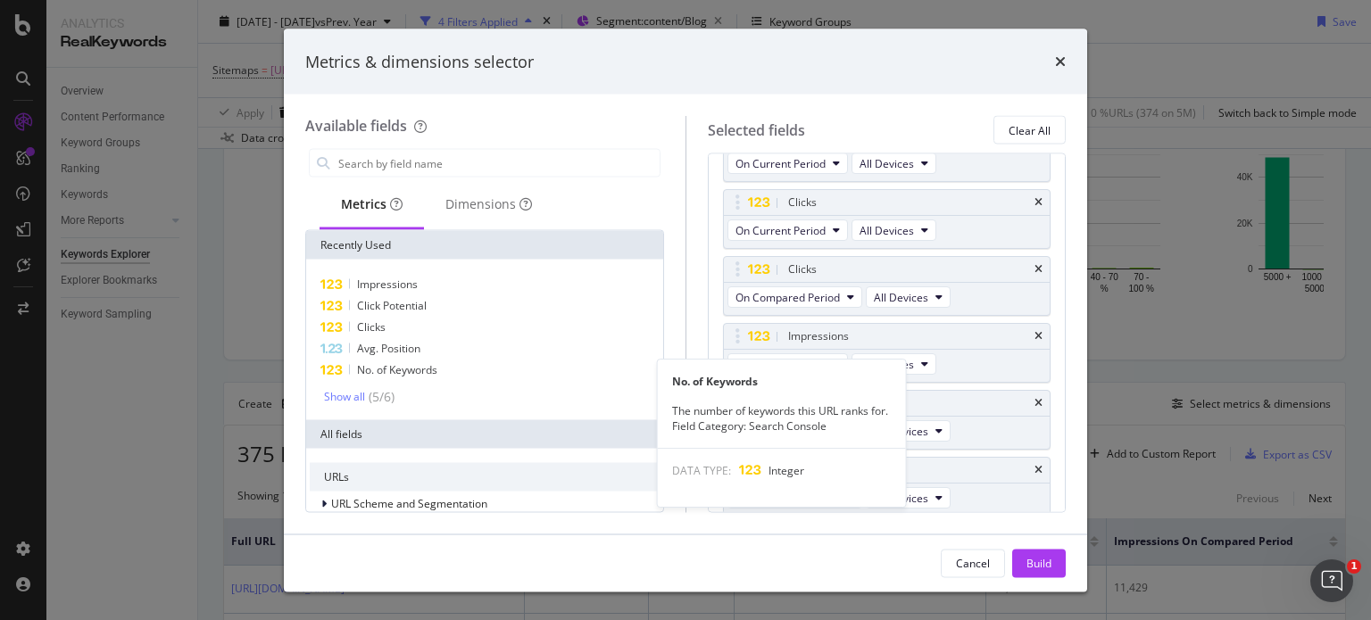
scroll to position [73, 0]
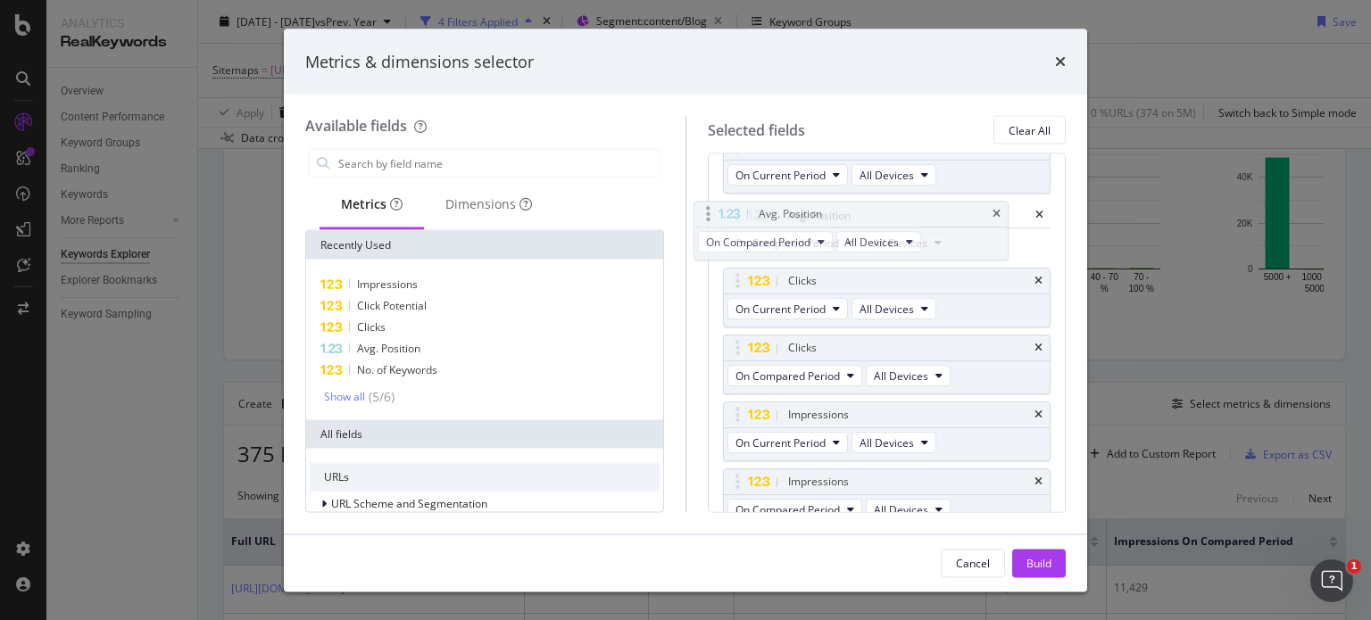
drag, startPoint x: 871, startPoint y: 467, endPoint x: 858, endPoint y: 211, distance: 256.4
click at [858, 211] on body "Analytics RealKeywords Overview Content Performance Keyword Groups Ranking Keyw…" at bounding box center [685, 310] width 1371 height 620
click at [1019, 551] on button "Build" at bounding box center [1039, 563] width 54 height 29
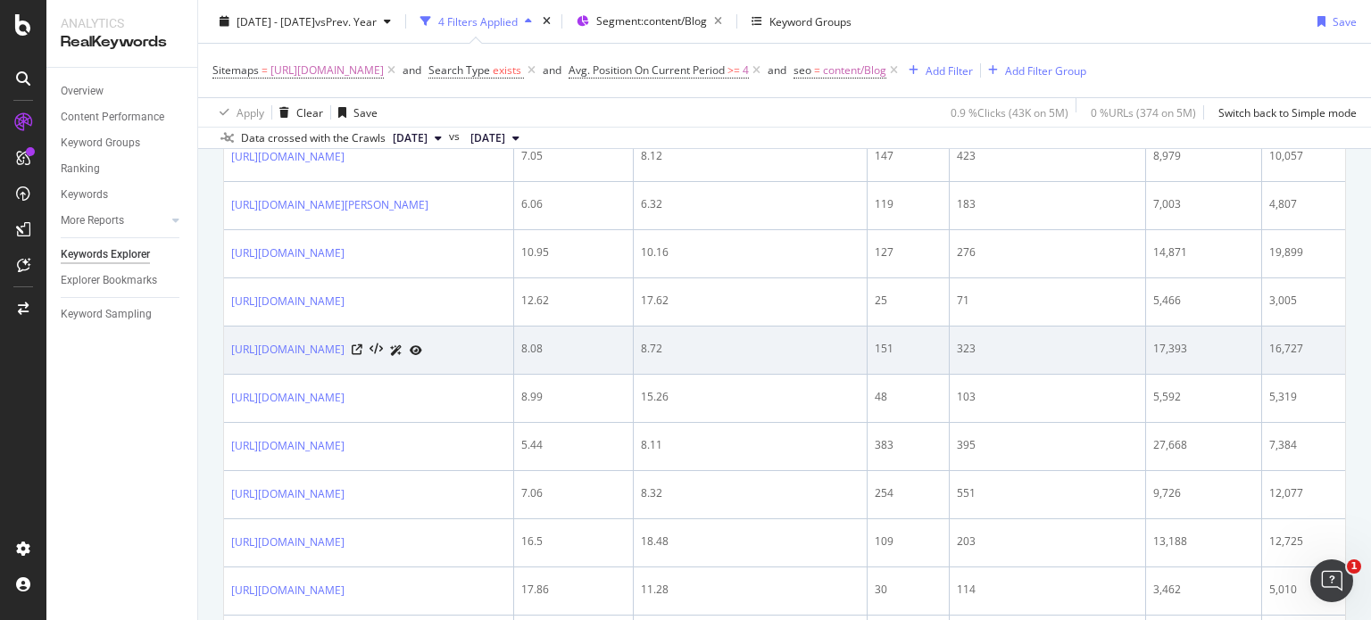
scroll to position [688, 0]
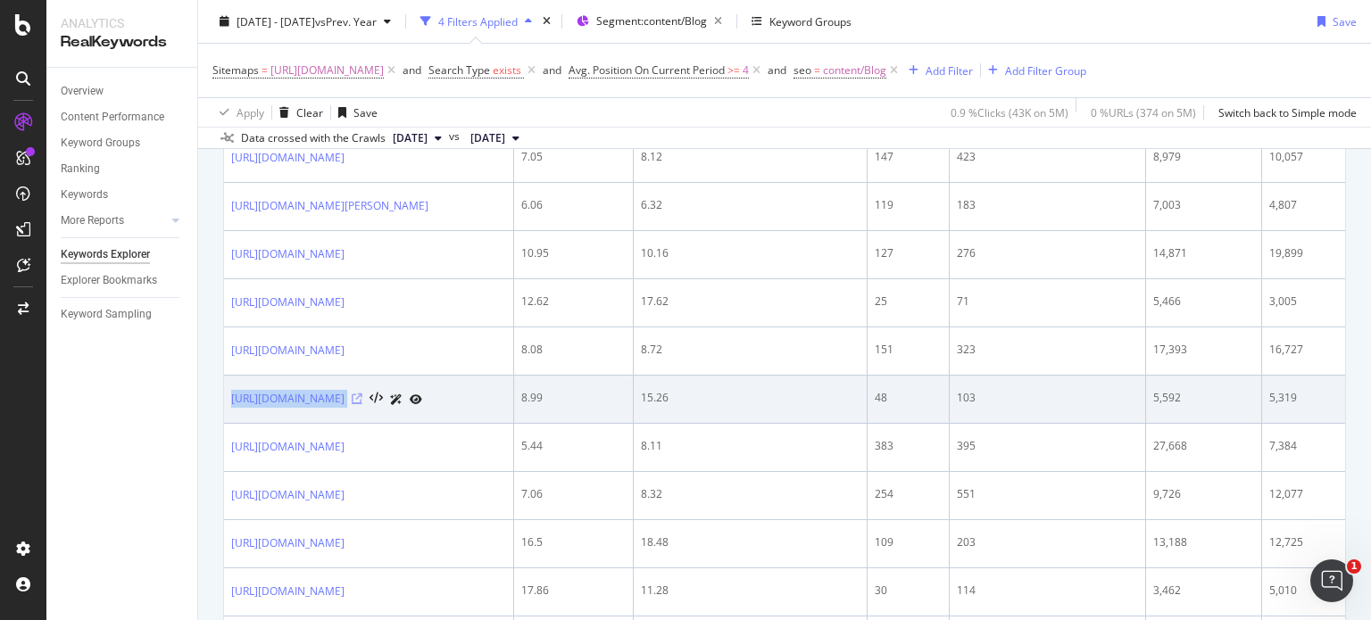
drag, startPoint x: 228, startPoint y: 405, endPoint x: 510, endPoint y: 413, distance: 282.1
click at [510, 413] on td "[URL][DOMAIN_NAME]" at bounding box center [369, 400] width 290 height 48
copy div "[URL][DOMAIN_NAME]"
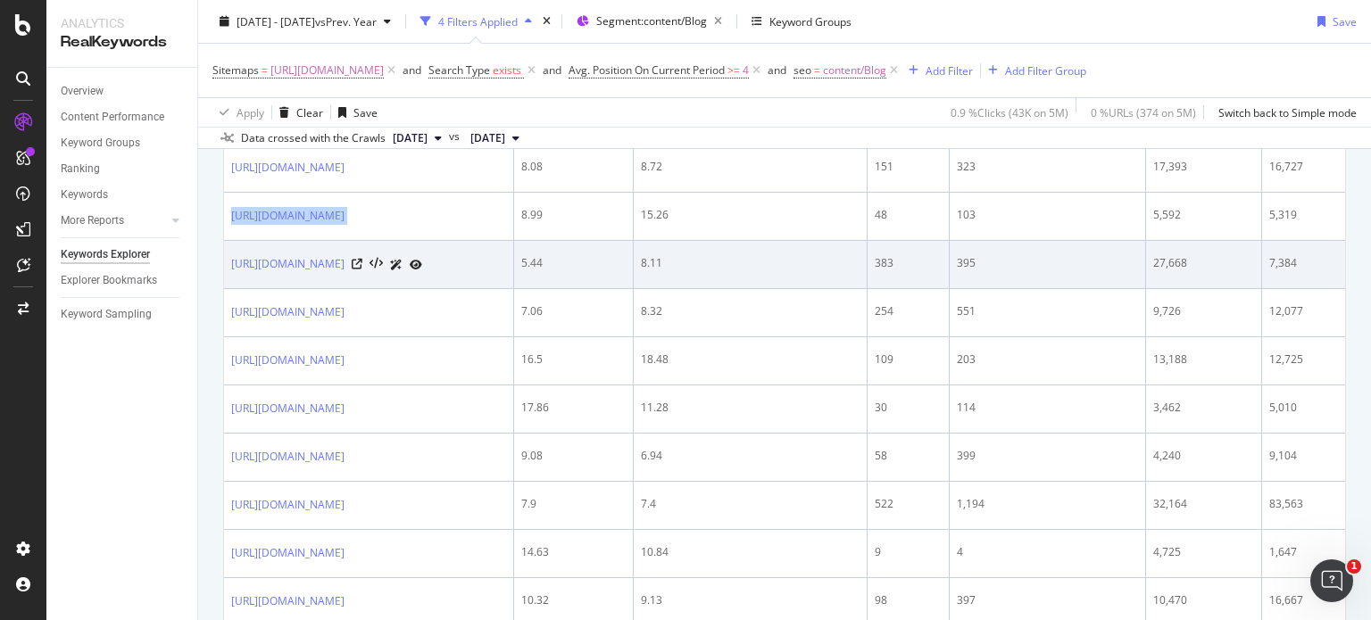
scroll to position [896, 0]
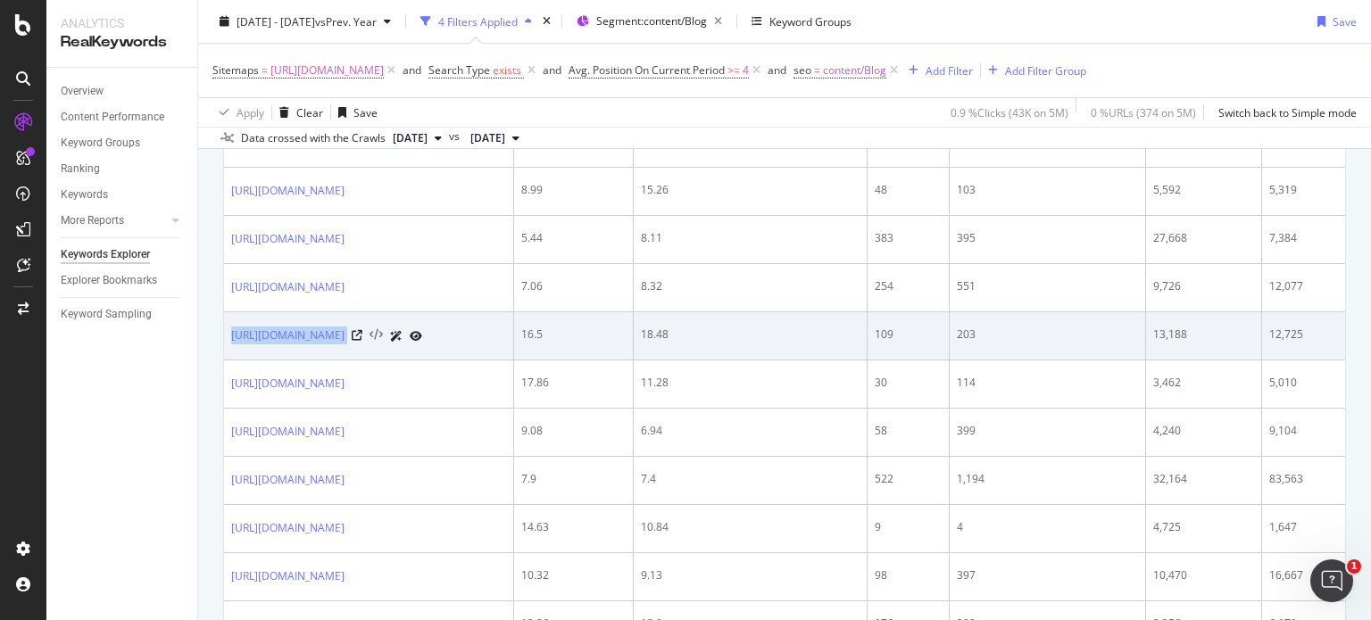
drag, startPoint x: 224, startPoint y: 335, endPoint x: 510, endPoint y: 360, distance: 286.6
click at [510, 360] on td "[URL][DOMAIN_NAME]" at bounding box center [369, 336] width 290 height 48
copy div "[URL][DOMAIN_NAME]"
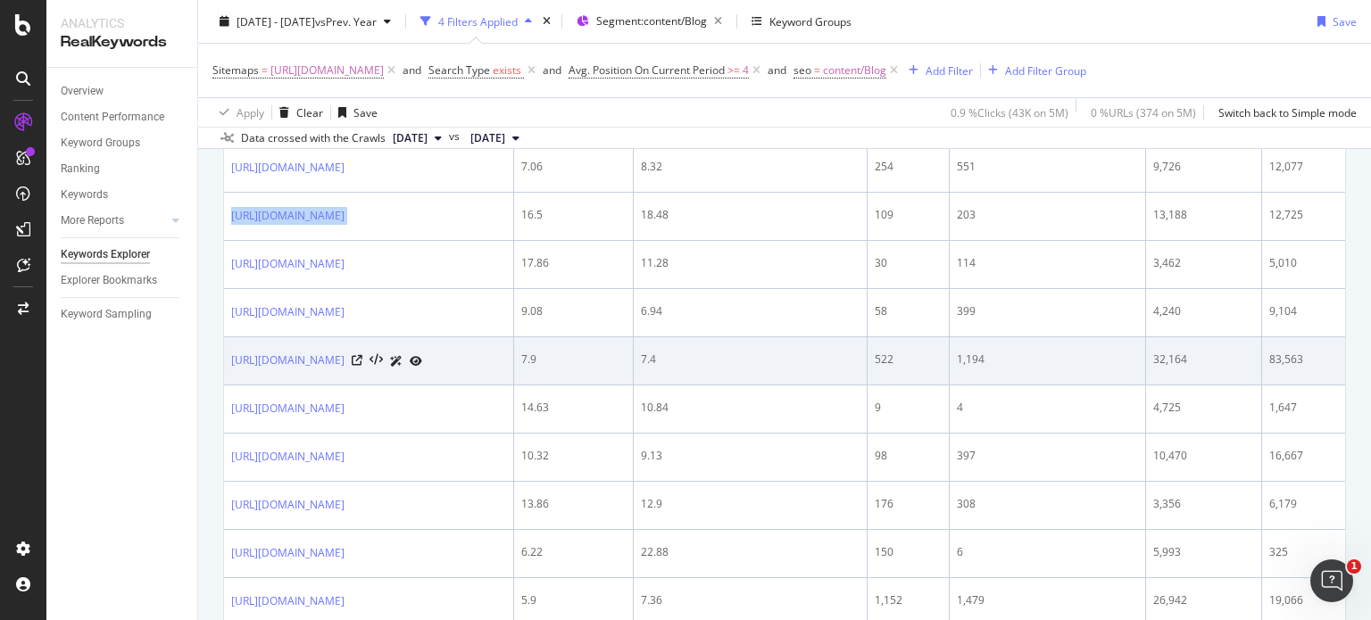
scroll to position [1016, 0]
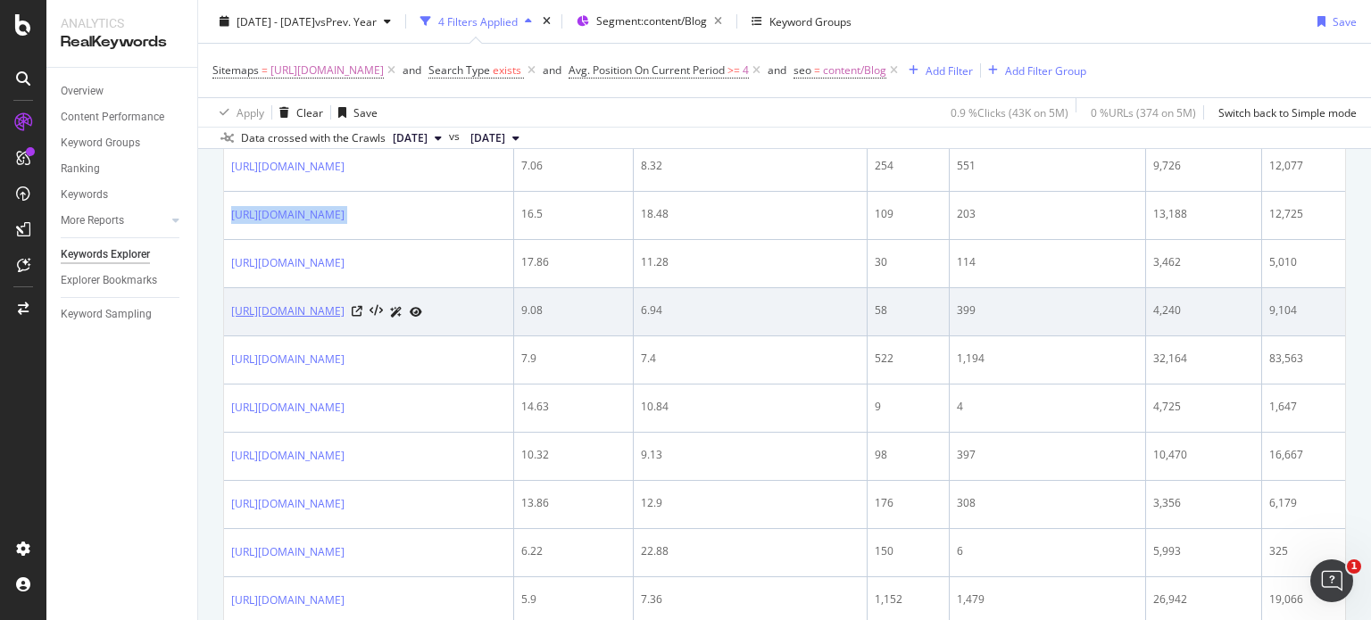
drag, startPoint x: 225, startPoint y: 319, endPoint x: 492, endPoint y: 324, distance: 266.9
click at [492, 324] on td "[URL][DOMAIN_NAME]" at bounding box center [369, 312] width 290 height 48
copy link "[URL][DOMAIN_NAME]"
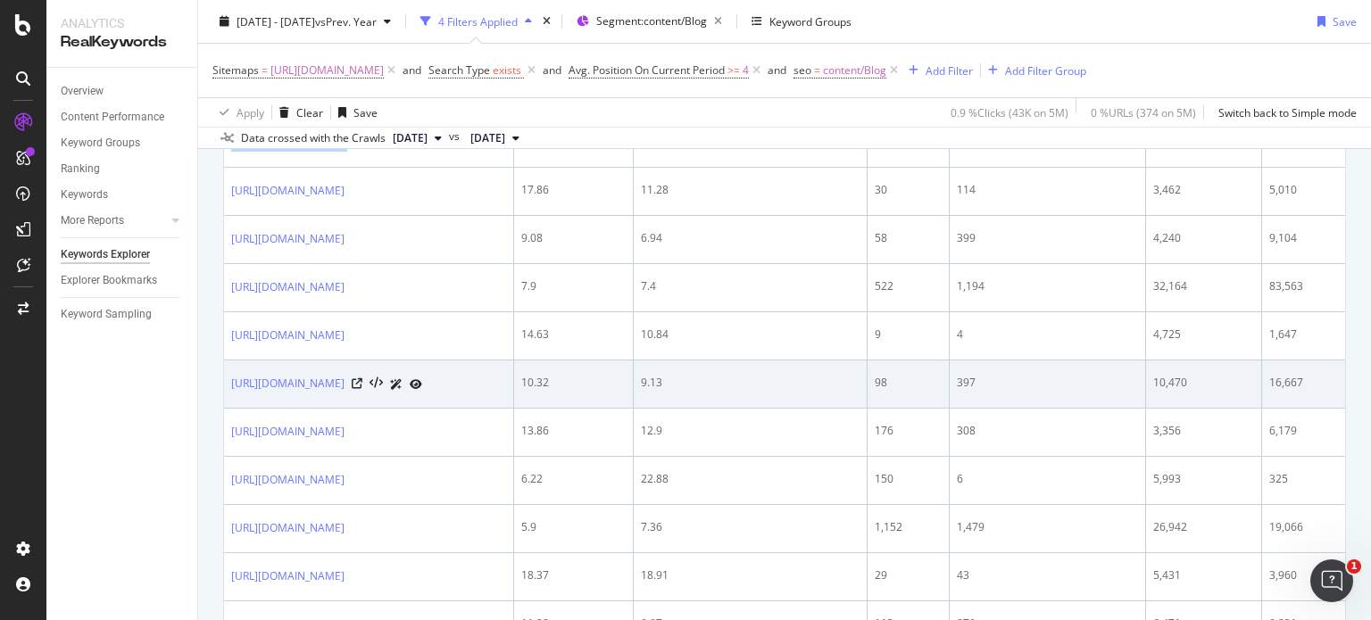
scroll to position [1091, 0]
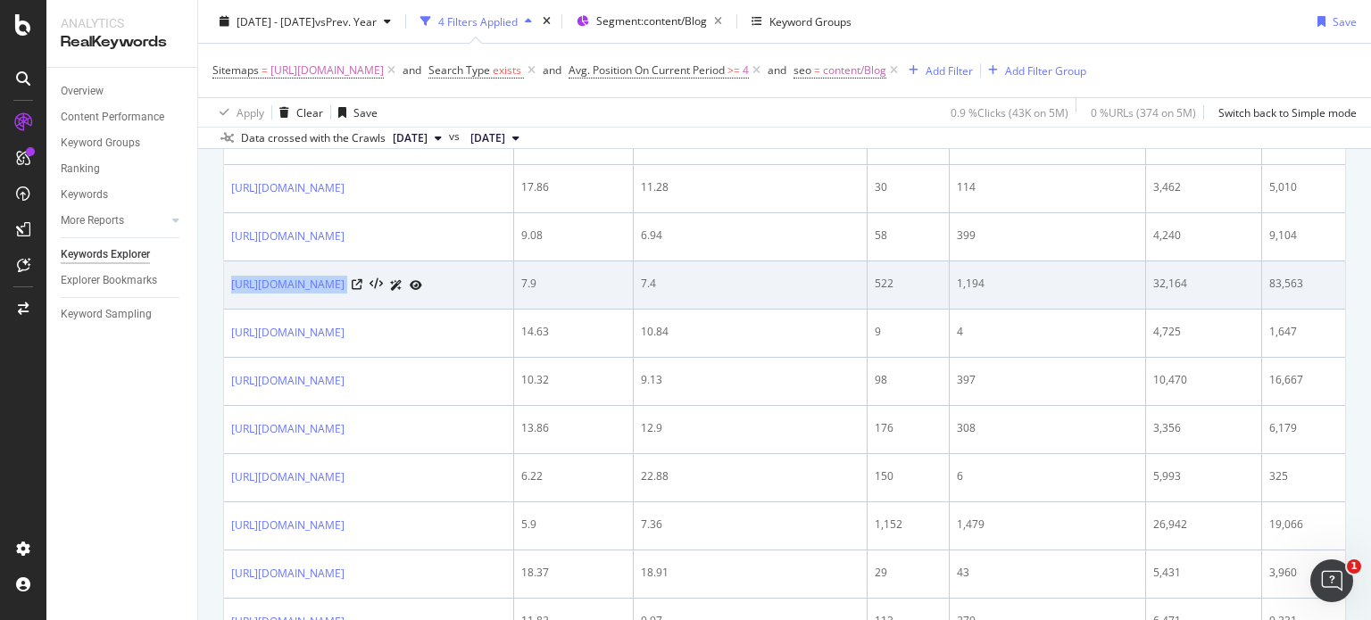
drag, startPoint x: 225, startPoint y: 290, endPoint x: 531, endPoint y: 285, distance: 306.1
click at [514, 285] on td "[URL][DOMAIN_NAME]" at bounding box center [369, 285] width 290 height 48
copy div "[URL][DOMAIN_NAME]"
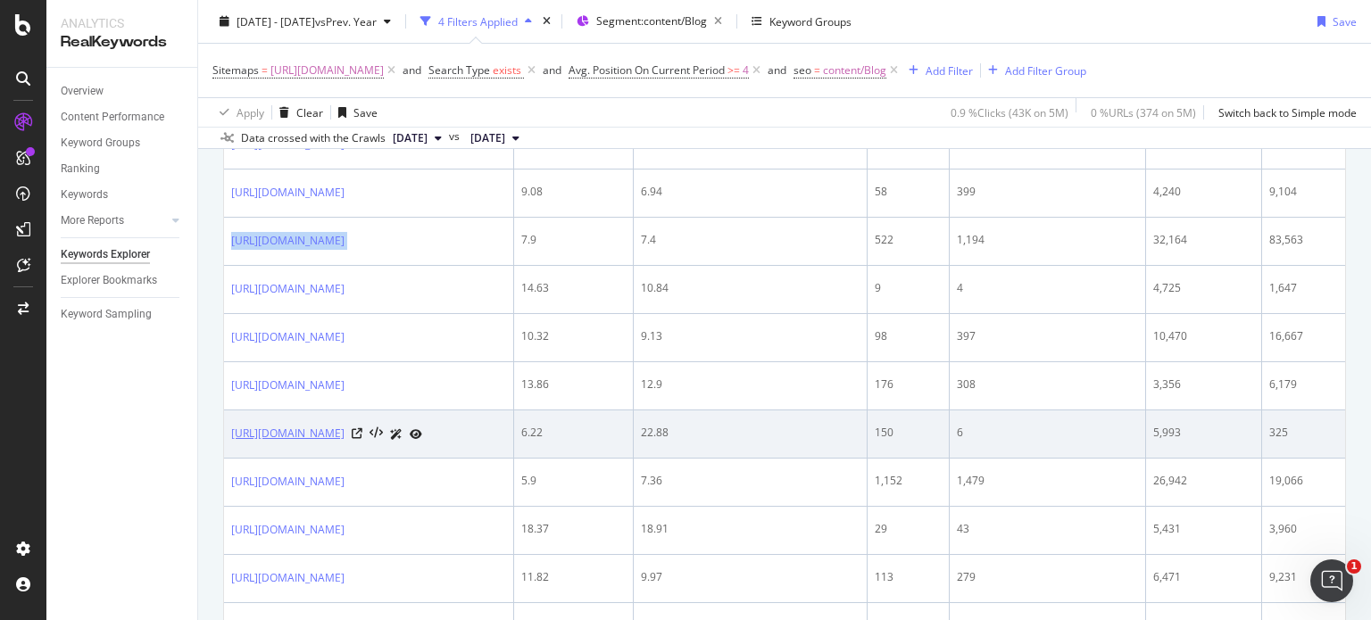
scroll to position [1142, 0]
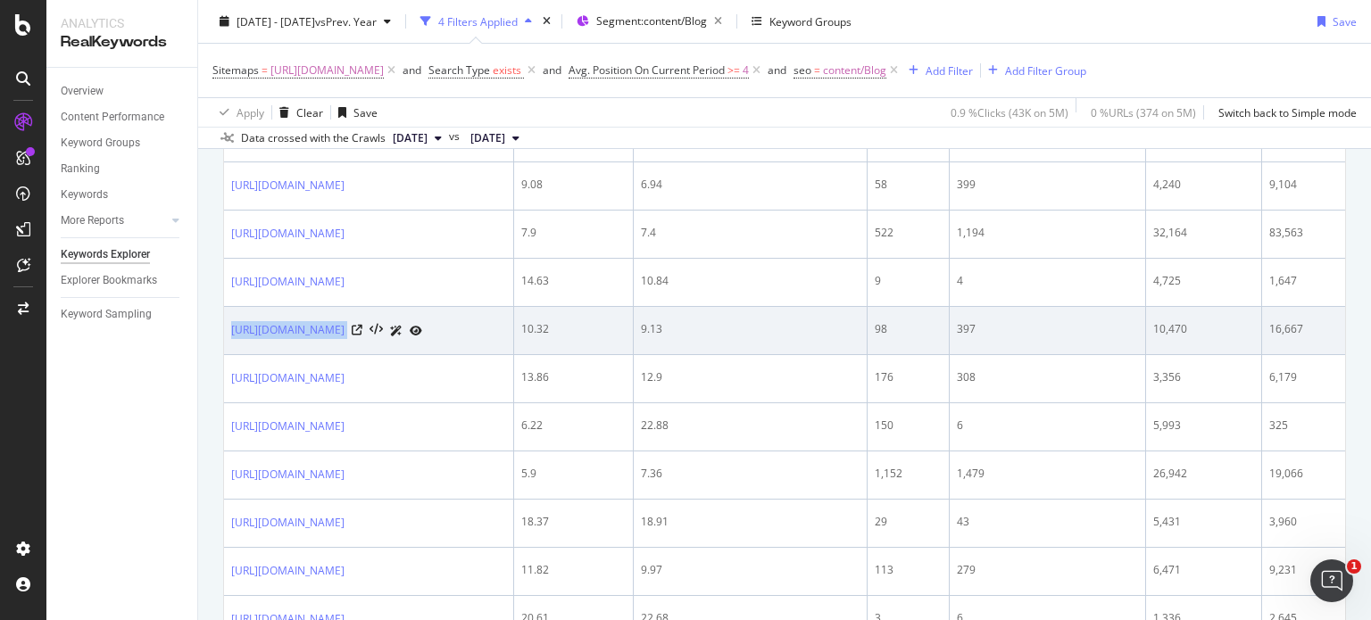
drag, startPoint x: 225, startPoint y: 338, endPoint x: 500, endPoint y: 336, distance: 274.8
click at [500, 336] on td "[URL][DOMAIN_NAME]" at bounding box center [369, 331] width 290 height 48
copy div "[URL][DOMAIN_NAME]"
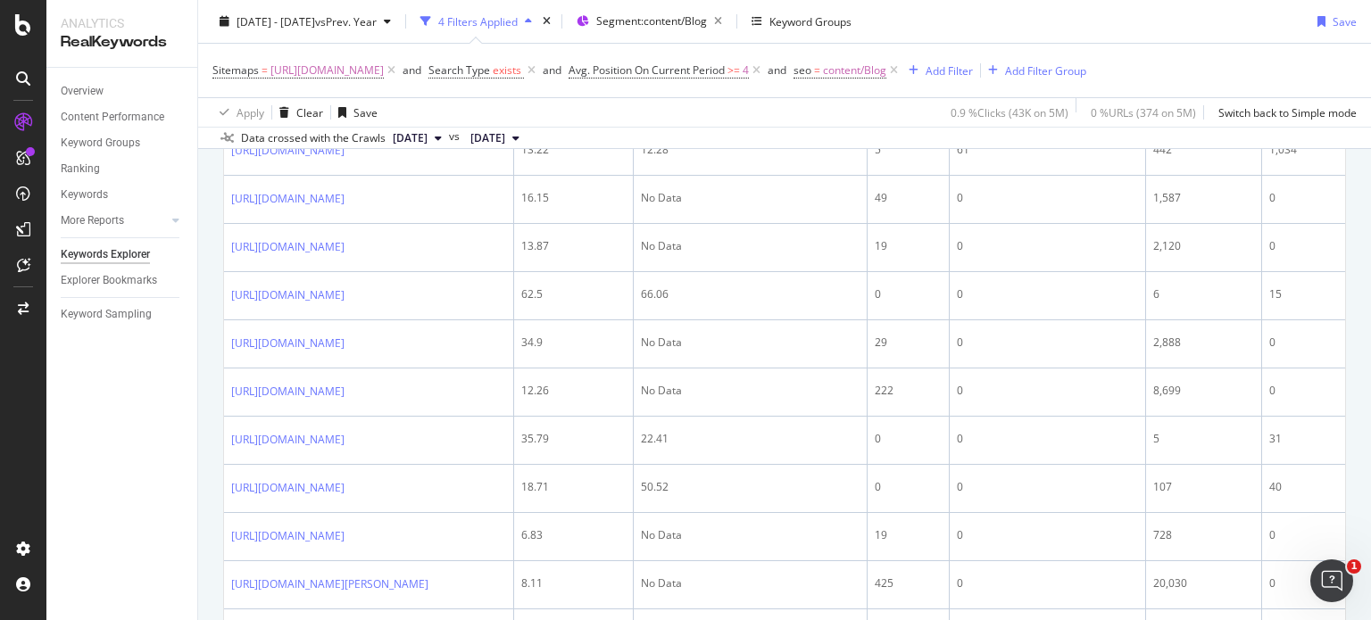
scroll to position [1949, 0]
